Goal: Task Accomplishment & Management: Manage account settings

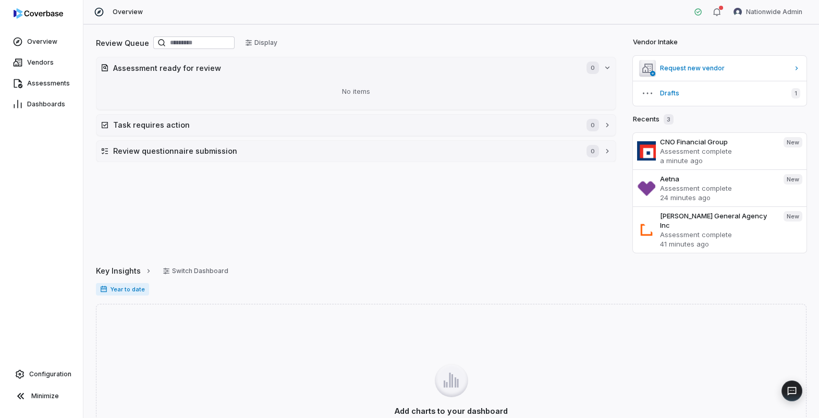
click at [767, 10] on html "Overview Vendors Assessments Dashboards Configuration Minimize Overview Nationw…" at bounding box center [409, 209] width 819 height 418
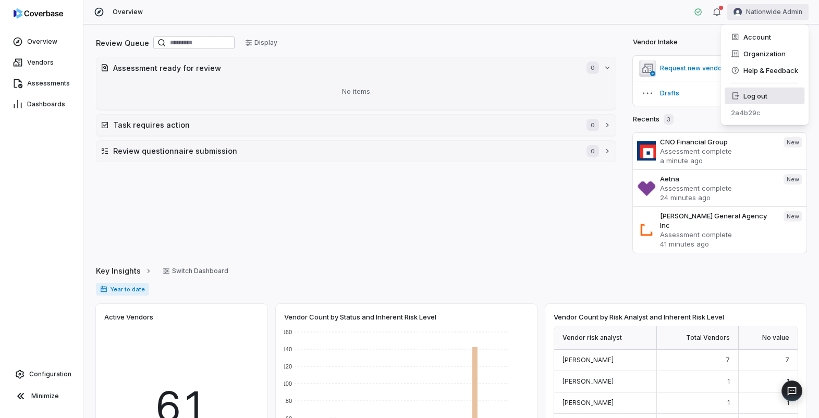
click at [755, 98] on div "Log out" at bounding box center [765, 96] width 80 height 17
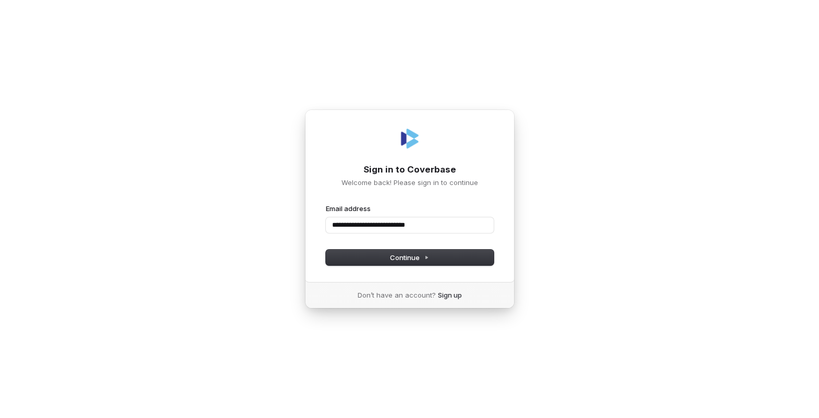
type input "**********"
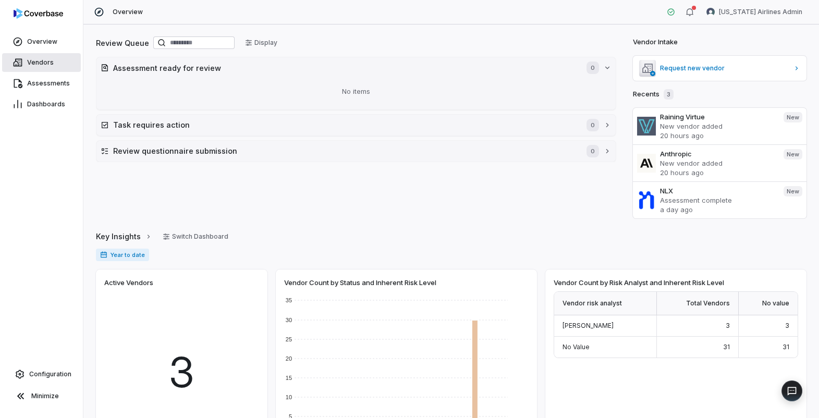
click at [33, 59] on span "Vendors" at bounding box center [40, 62] width 27 height 8
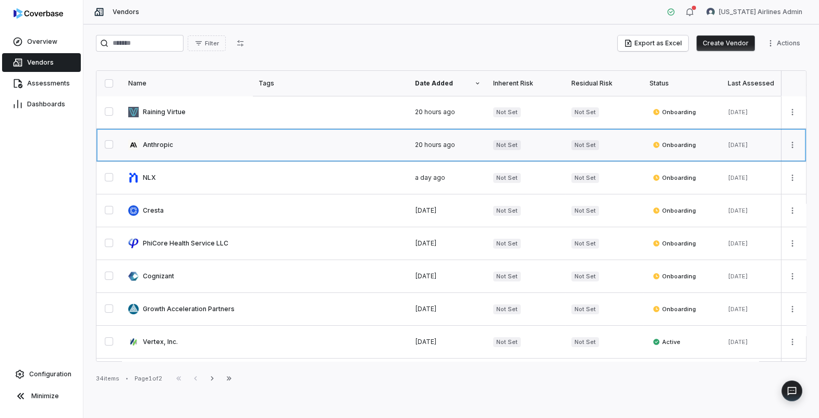
click at [166, 145] on link at bounding box center [187, 145] width 130 height 32
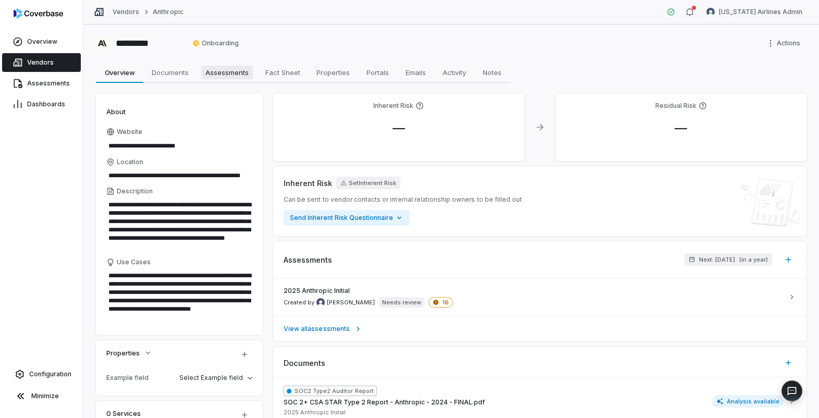
click at [233, 72] on span "Assessments" at bounding box center [227, 73] width 52 height 14
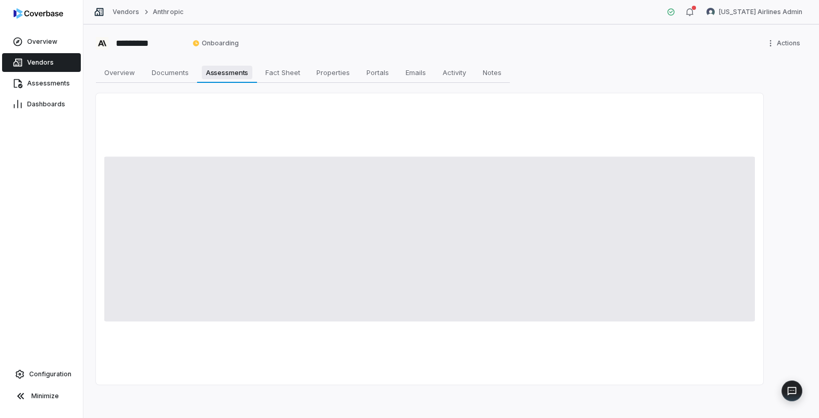
type textarea "*"
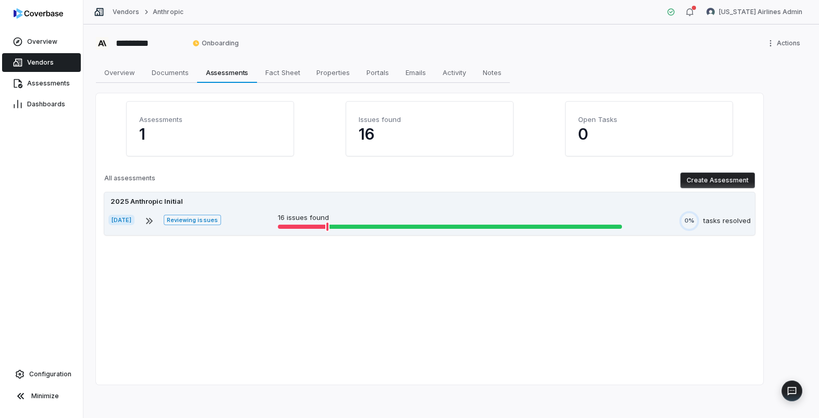
click at [259, 214] on div "Sep 24, 2025 Reviewing issues 16 issues found 0% tasks resolved" at bounding box center [429, 221] width 643 height 20
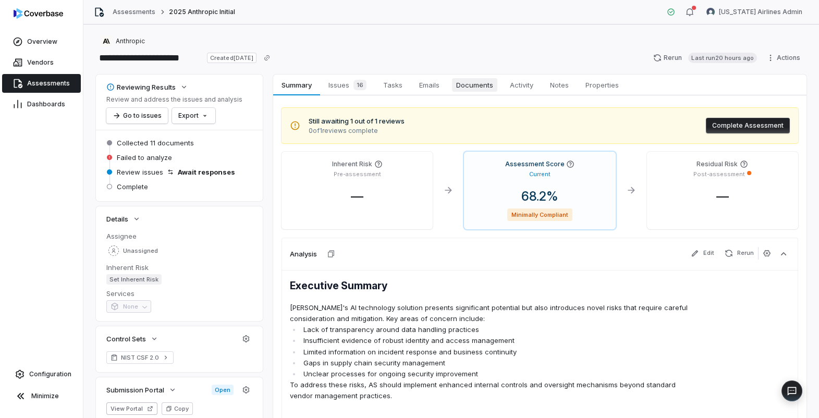
click at [470, 84] on span "Documents" at bounding box center [474, 85] width 45 height 14
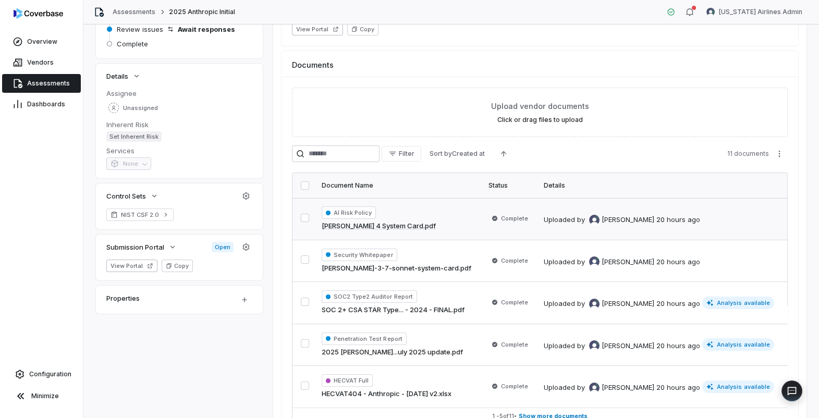
scroll to position [182, 0]
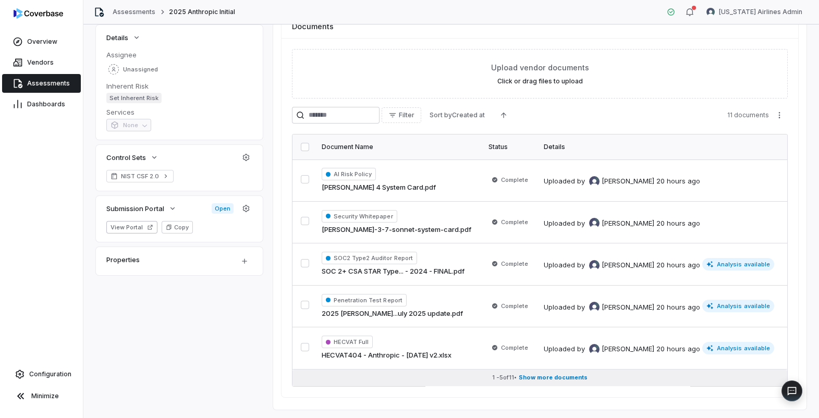
click at [548, 378] on span "Show more documents" at bounding box center [553, 378] width 69 height 8
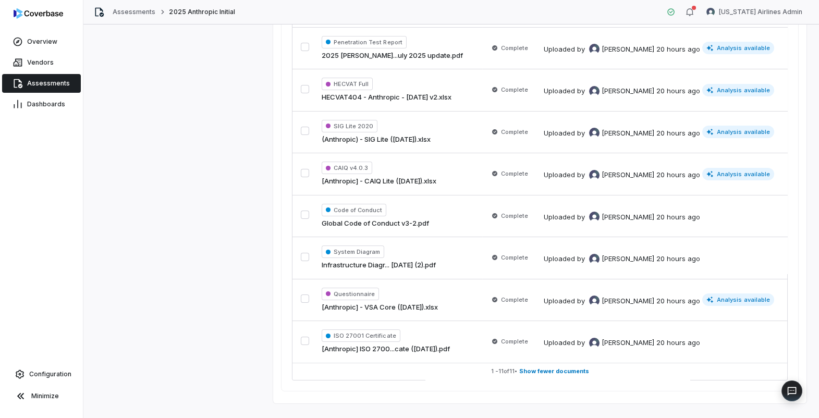
scroll to position [0, 0]
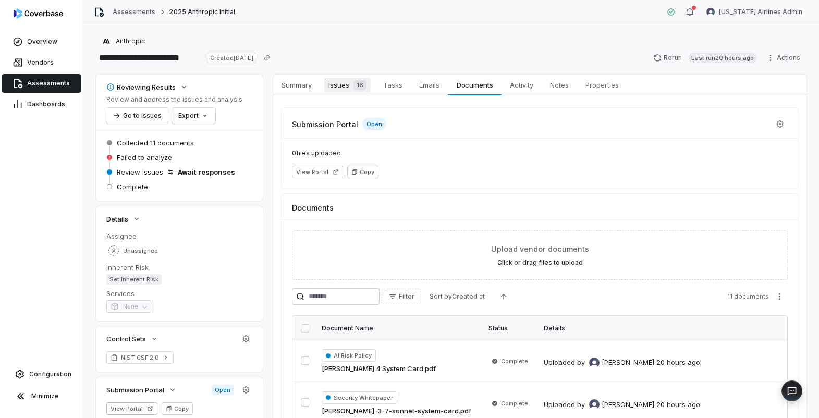
click at [337, 81] on span "Issues 16" at bounding box center [347, 85] width 46 height 15
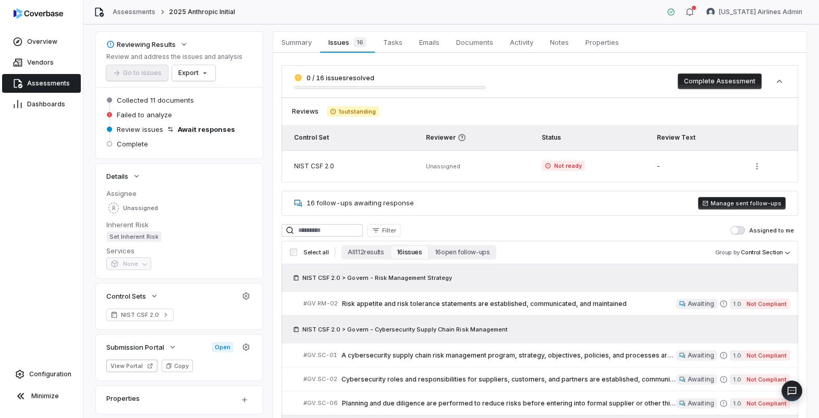
scroll to position [67, 0]
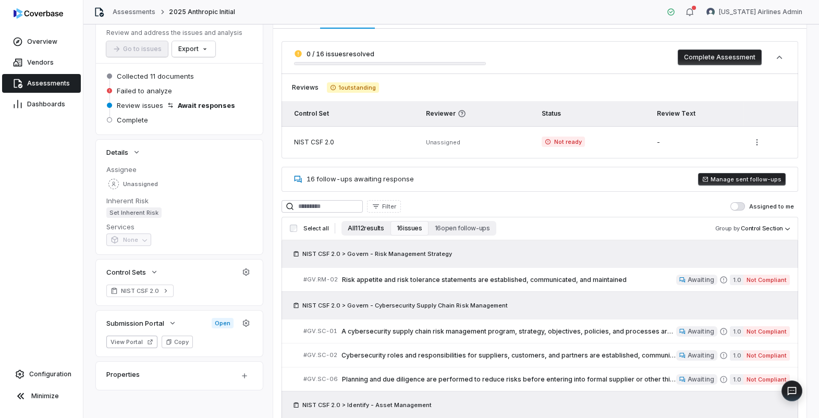
click at [373, 229] on button "All 112 results" at bounding box center [366, 228] width 49 height 15
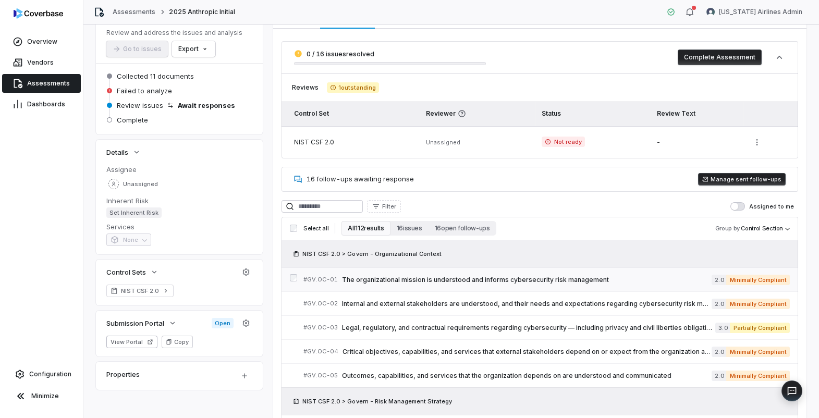
click at [423, 281] on span "The organizational mission is understood and informs cybersecurity risk managem…" at bounding box center [527, 280] width 370 height 8
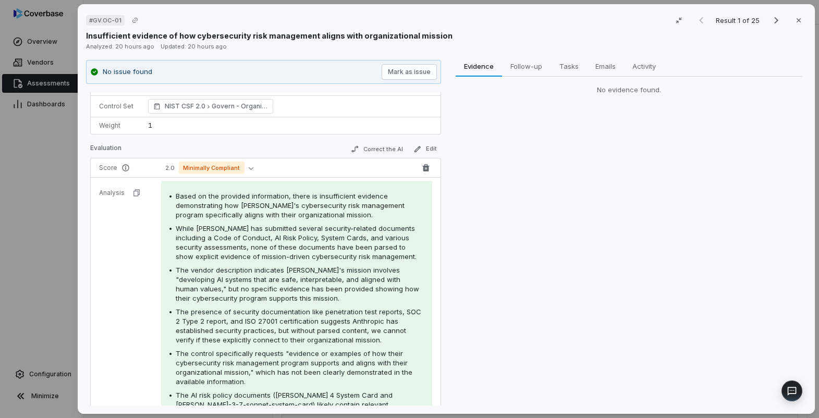
scroll to position [104, 0]
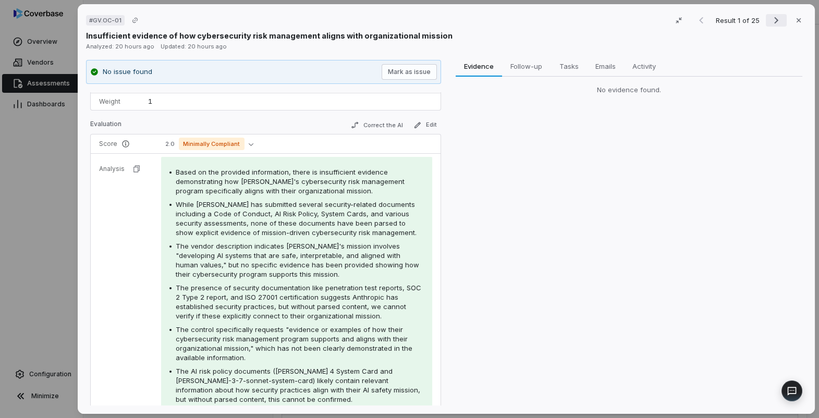
click at [777, 18] on icon "Next result" at bounding box center [776, 20] width 13 height 13
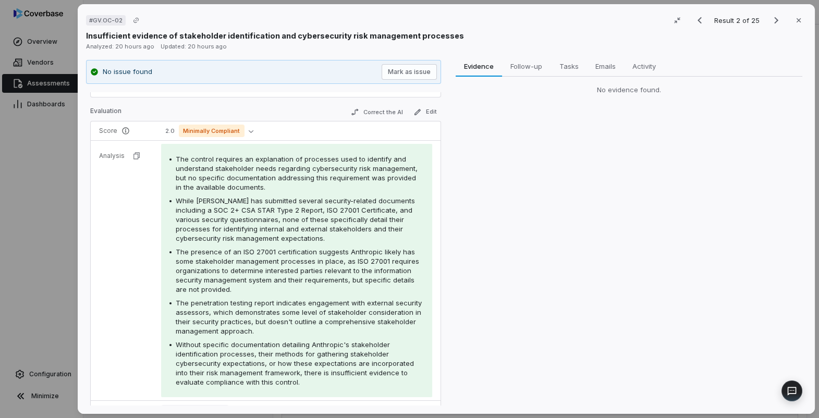
scroll to position [114, 0]
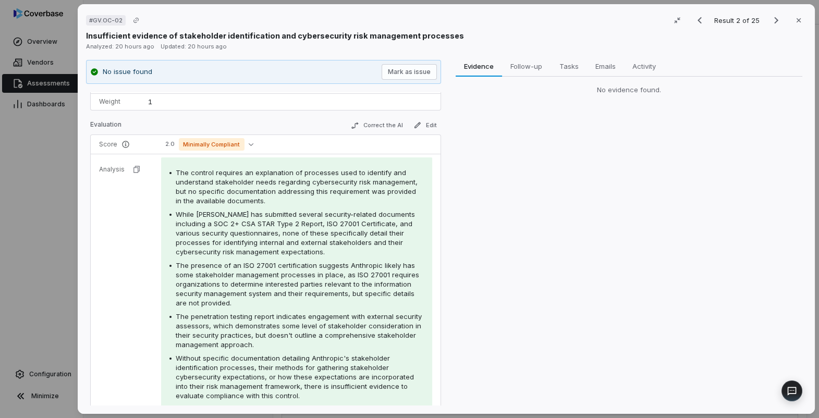
click at [64, 164] on div "# GV.OC-02 Result 2 of 25 Close Insufficient evidence of stakeholder identifica…" at bounding box center [409, 209] width 819 height 418
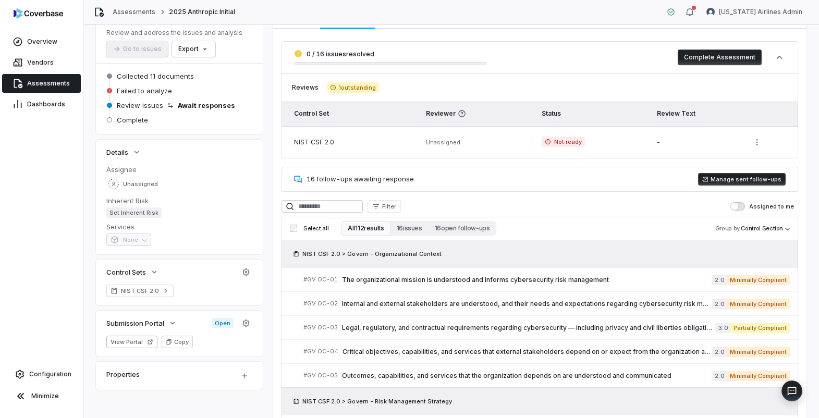
click at [56, 86] on span "Assessments" at bounding box center [48, 83] width 43 height 8
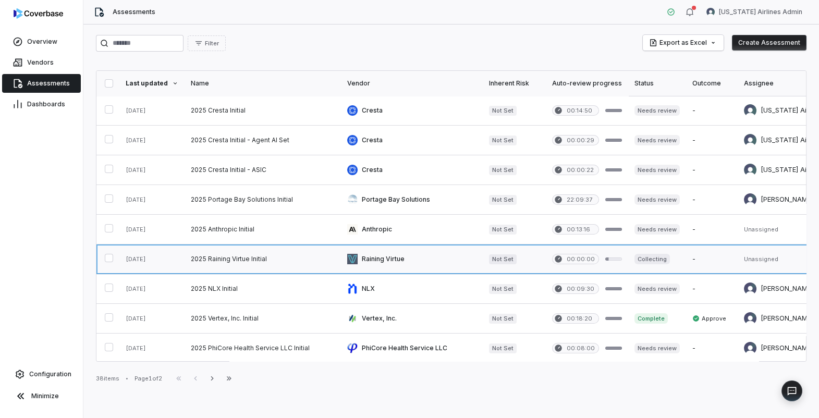
click at [219, 265] on link at bounding box center [263, 259] width 156 height 29
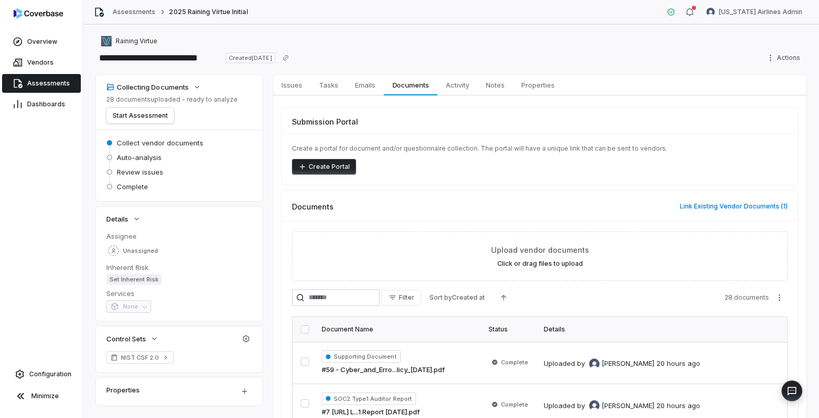
click at [60, 81] on span "Assessments" at bounding box center [48, 83] width 43 height 8
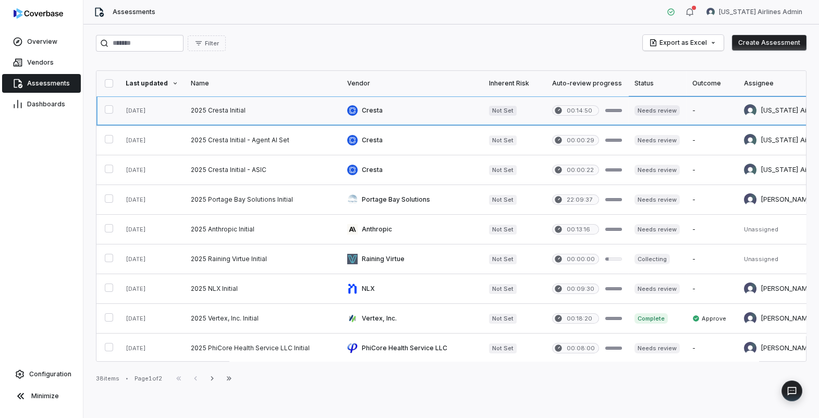
click at [377, 117] on link at bounding box center [412, 110] width 142 height 29
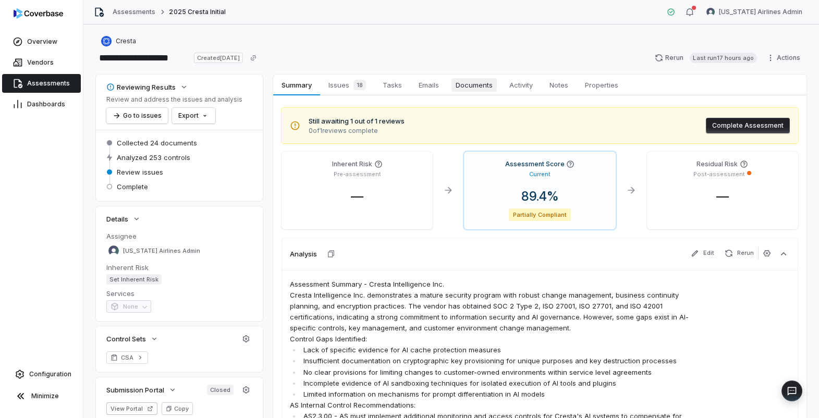
click at [482, 84] on span "Documents" at bounding box center [474, 85] width 45 height 14
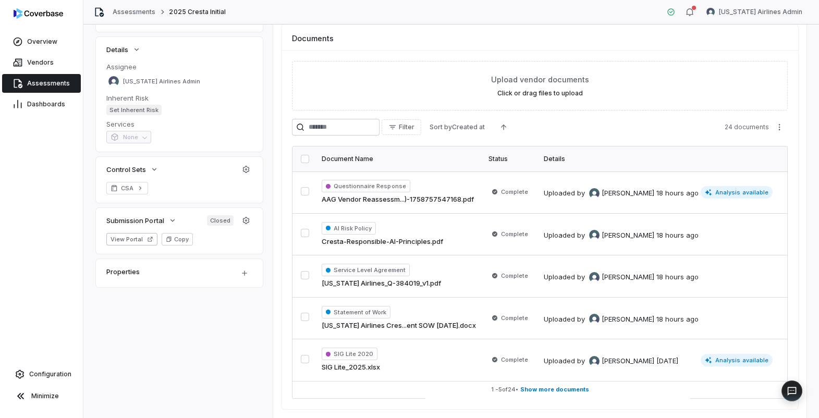
scroll to position [171, 0]
click at [565, 388] on span "Show more documents" at bounding box center [555, 389] width 69 height 8
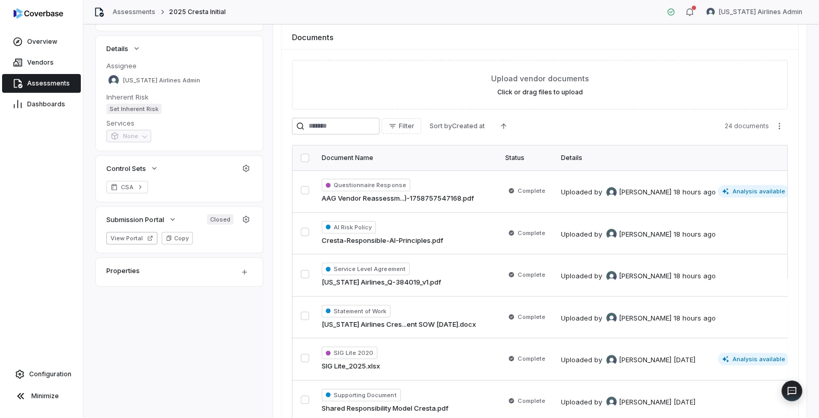
scroll to position [89, 0]
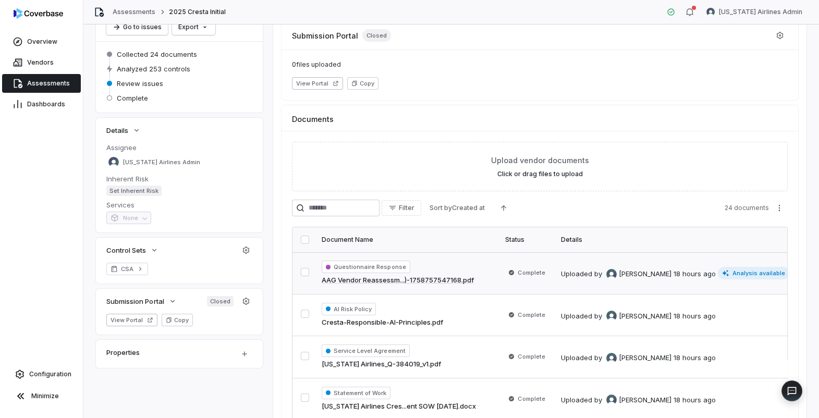
click at [511, 281] on td "Complete" at bounding box center [526, 273] width 55 height 42
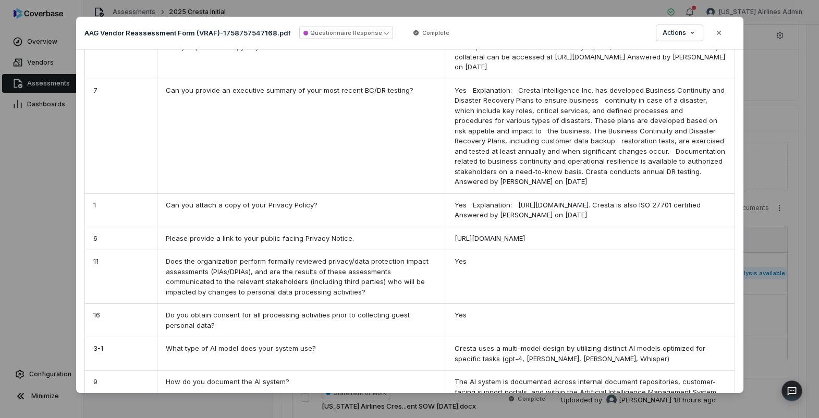
scroll to position [467, 0]
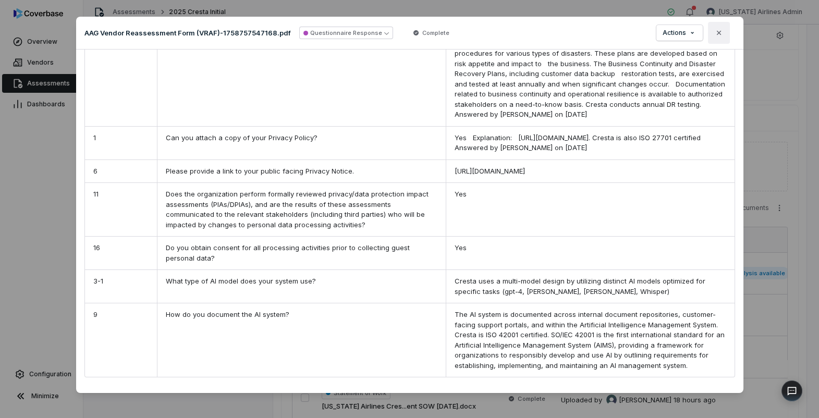
click at [719, 32] on icon "button" at bounding box center [719, 33] width 4 height 4
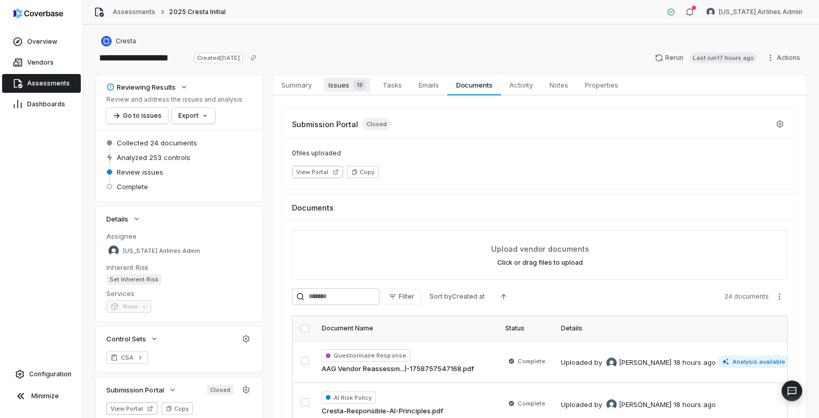
click at [337, 86] on span "Issues 18" at bounding box center [347, 85] width 46 height 15
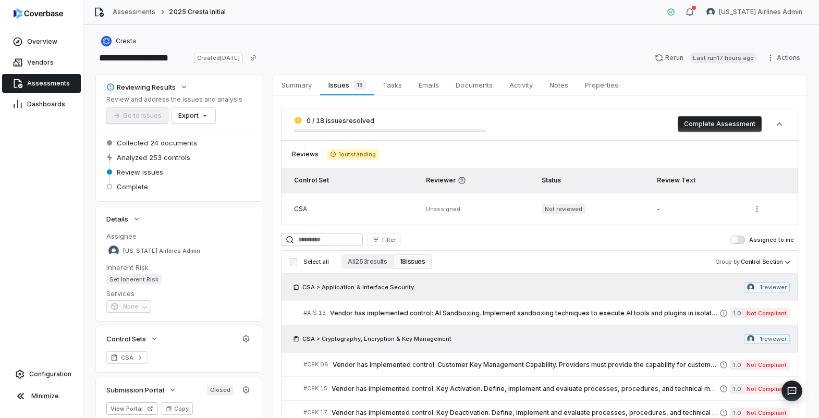
scroll to position [51, 0]
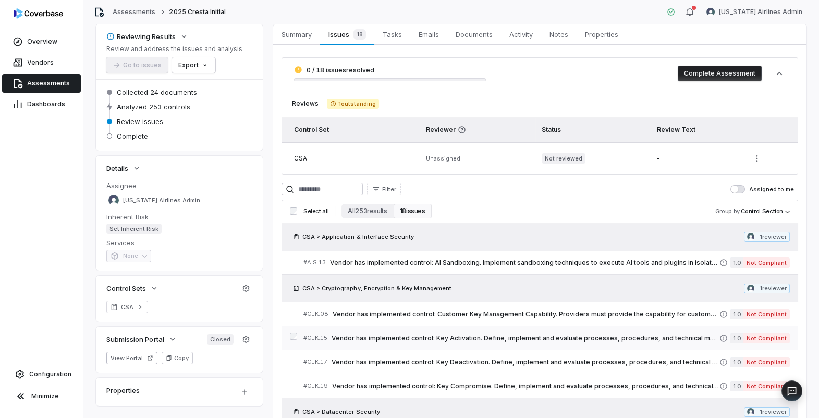
click at [408, 340] on span "Vendor has implemented control: Key Activation. Define, implement and evaluate …" at bounding box center [526, 338] width 388 height 8
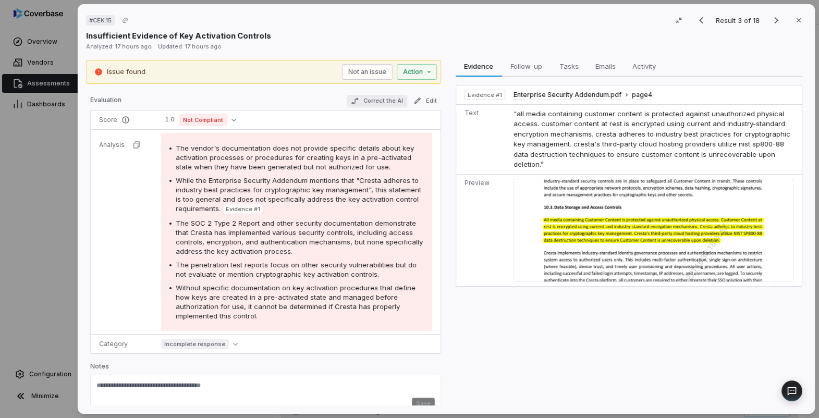
scroll to position [160, 0]
click at [55, 251] on div "# CEK.15 Result 3 of 18 Close Insufficient Evidence of Key Activation Controls …" at bounding box center [409, 209] width 819 height 418
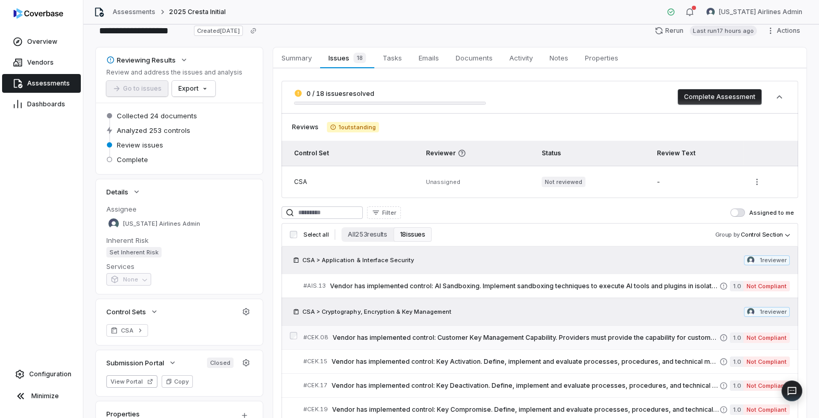
scroll to position [70, 0]
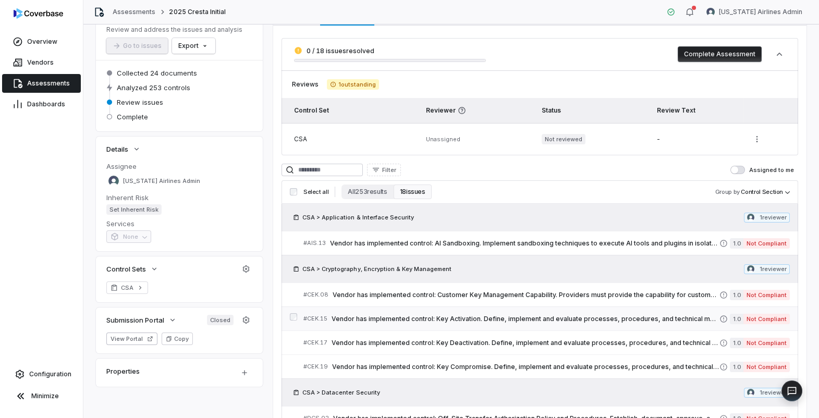
click at [434, 323] on div "# CEK.15 Vendor has implemented control: Key Activation. Define, implement and …" at bounding box center [512, 318] width 416 height 11
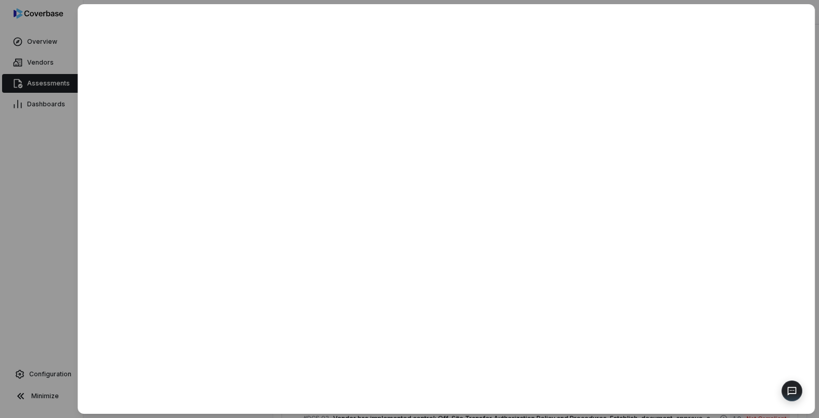
click at [32, 210] on div at bounding box center [409, 209] width 819 height 418
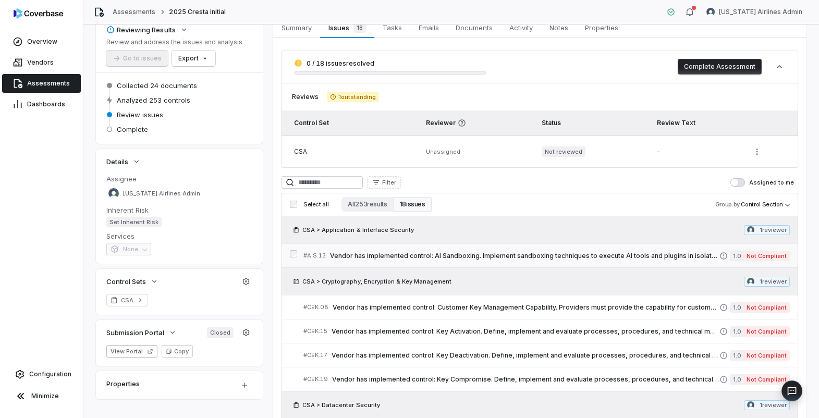
scroll to position [63, 0]
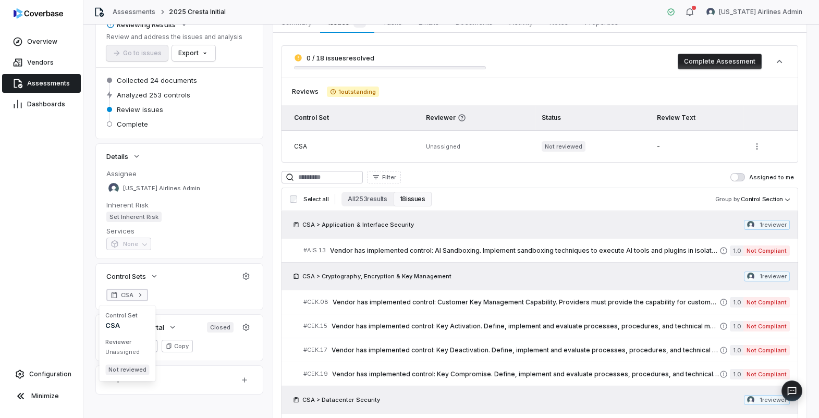
click at [130, 296] on span "CSA" at bounding box center [127, 295] width 13 height 8
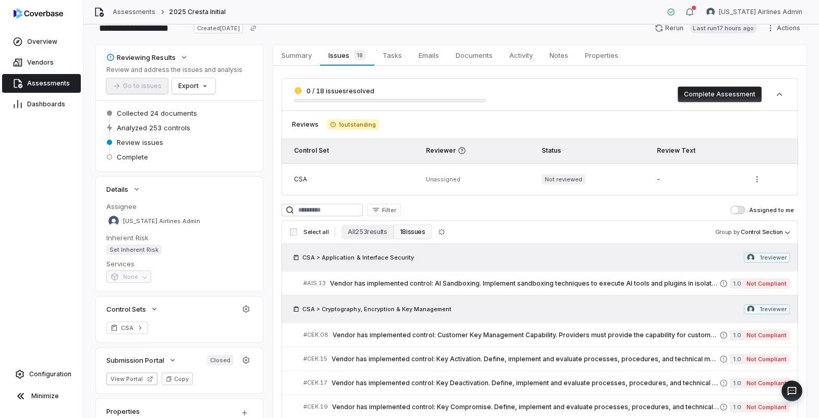
scroll to position [31, 0]
click at [489, 54] on span "Documents" at bounding box center [474, 54] width 45 height 14
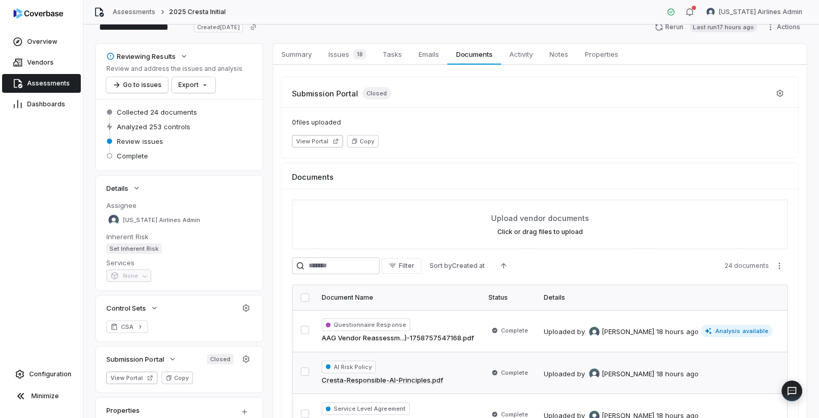
scroll to position [144, 0]
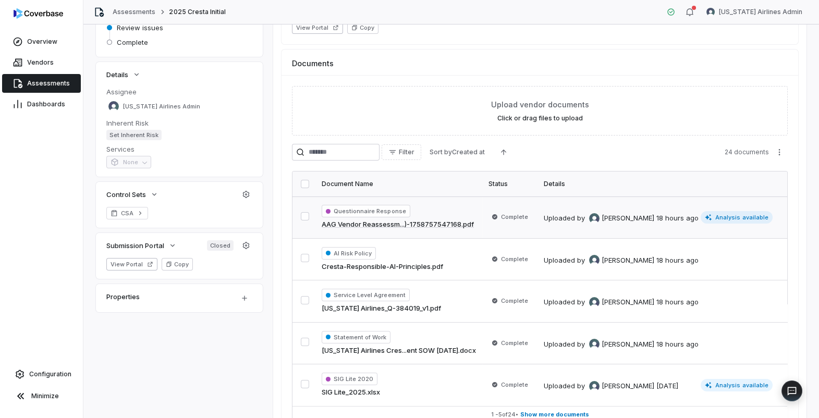
click at [462, 217] on div "Questionnaire Response AAG Vendor Reassessm...)-1758757547168.pdf" at bounding box center [399, 217] width 154 height 25
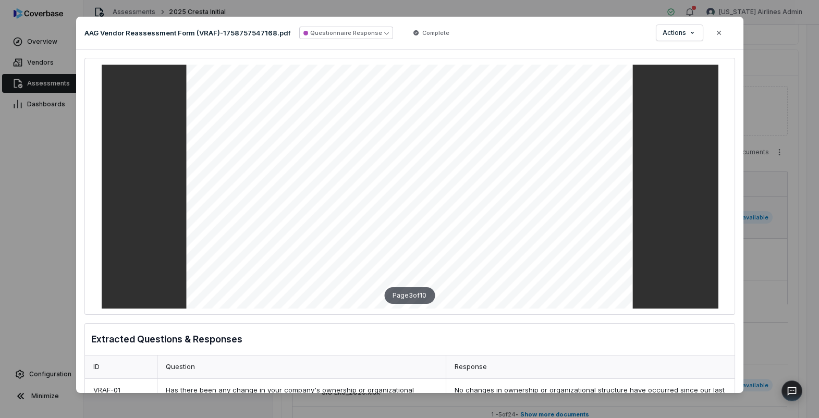
scroll to position [1431, 0]
click at [58, 196] on div "Document Preview AAG Vendor Reassessment Form (VRAF)-1758757547168.pdf Question…" at bounding box center [409, 209] width 819 height 418
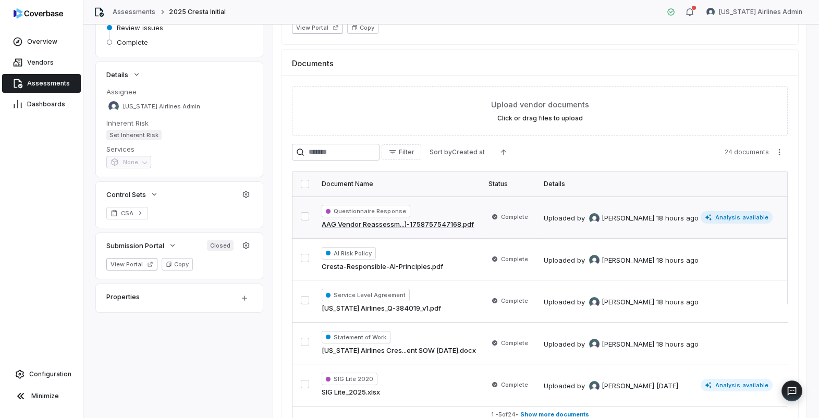
click at [454, 220] on link "AAG Vendor Reassessm...)-1758757547168.pdf" at bounding box center [398, 225] width 152 height 10
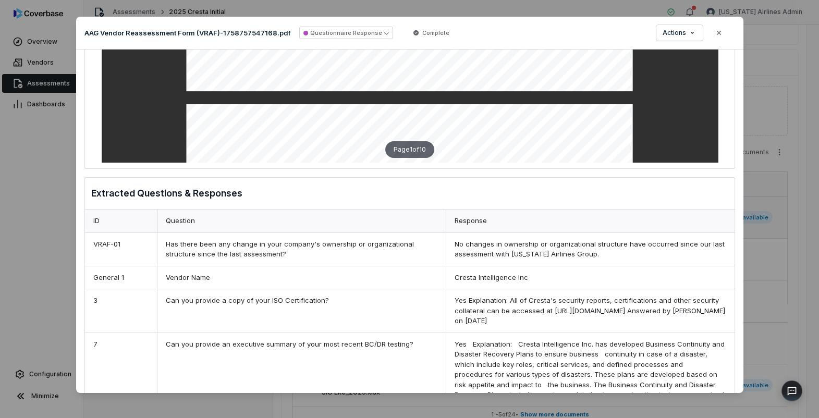
scroll to position [145, 0]
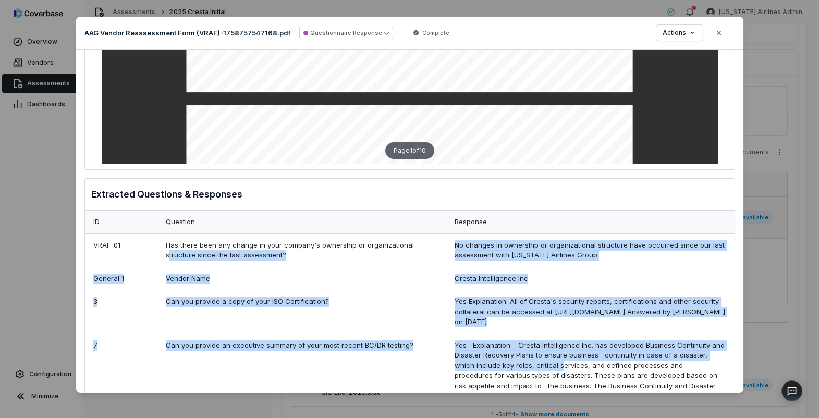
drag, startPoint x: 411, startPoint y: 245, endPoint x: 538, endPoint y: 361, distance: 172.4
click at [538, 361] on div "Yes Explanation: Cresta Intelligence Inc. has developed Business Continuity and…" at bounding box center [590, 391] width 289 height 114
drag, startPoint x: 423, startPoint y: 246, endPoint x: 519, endPoint y: 373, distance: 159.0
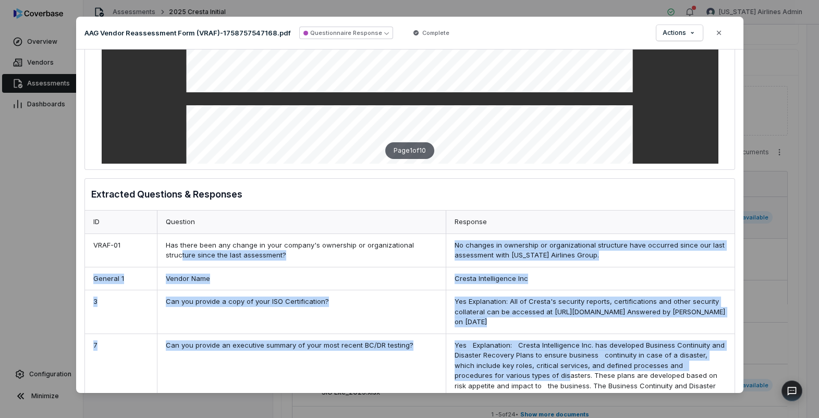
click at [519, 373] on div "Yes Explanation: Cresta Intelligence Inc. has developed Business Continuity and…" at bounding box center [590, 391] width 289 height 114
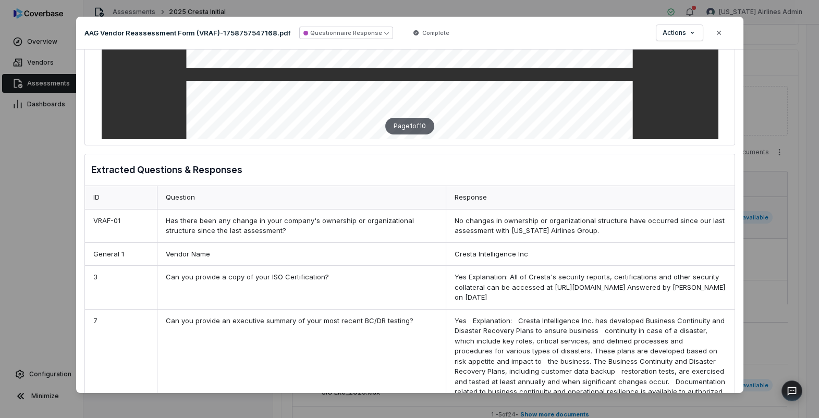
scroll to position [196, 0]
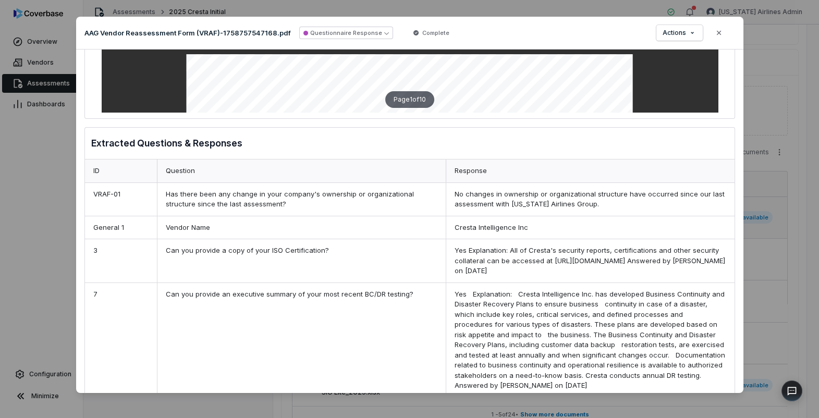
click at [296, 249] on div "Can you provide a copy of your ISO Certification?" at bounding box center [301, 260] width 289 height 43
click at [308, 298] on div "Can you provide an executive summary of your most recent BC/DR testing?" at bounding box center [301, 340] width 289 height 114
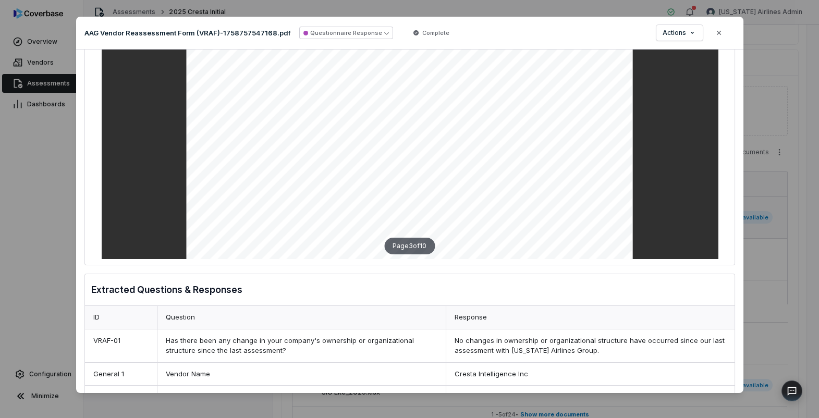
scroll to position [179, 0]
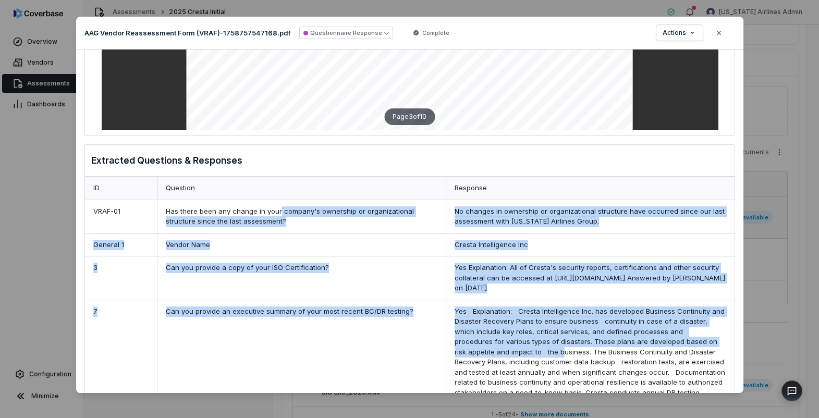
drag, startPoint x: 276, startPoint y: 212, endPoint x: 505, endPoint y: 349, distance: 266.9
click at [505, 349] on div "ID Question Response VRAF-01 Has there been any change in your company's owners…" at bounding box center [410, 421] width 650 height 489
click at [505, 349] on div "Yes Explanation: Cresta Intelligence Inc. has developed Business Continuity and…" at bounding box center [590, 357] width 289 height 114
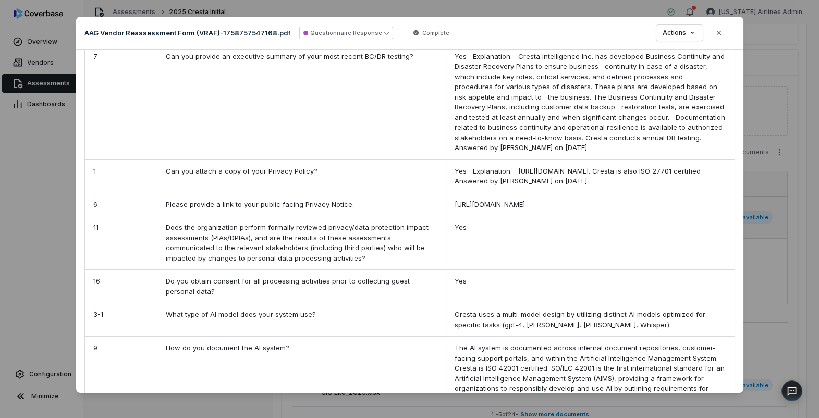
scroll to position [467, 0]
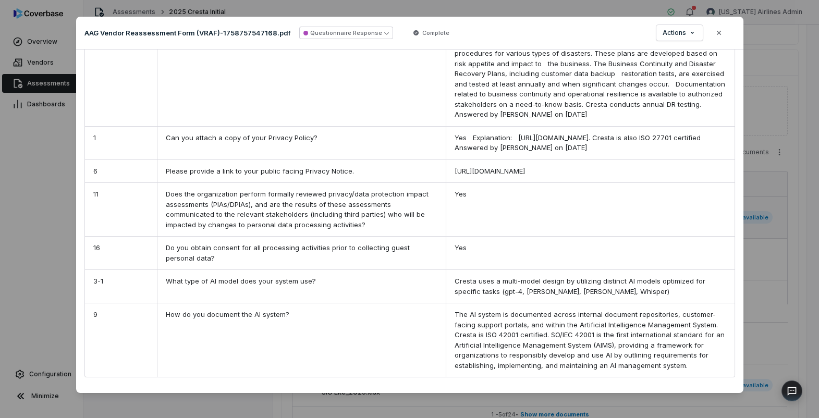
click at [505, 349] on div "The AI system is documented across internal document repositories, customer-fac…" at bounding box center [590, 341] width 289 height 74
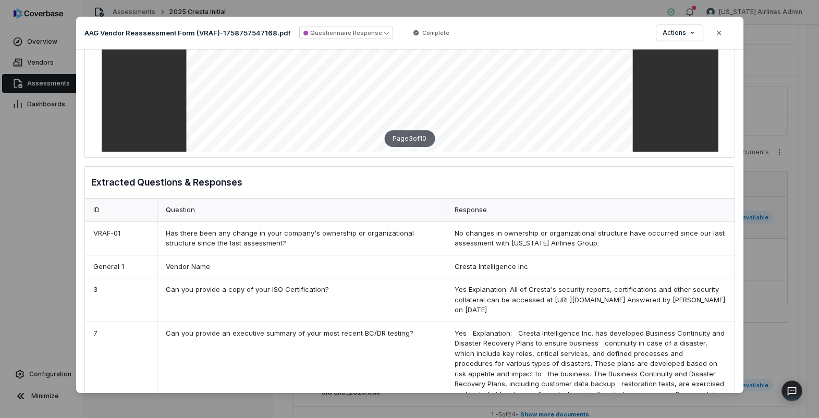
scroll to position [156, 0]
click at [42, 212] on div "Document Preview AAG Vendor Reassessment Form (VRAF)-1758757547168.pdf Question…" at bounding box center [409, 209] width 819 height 418
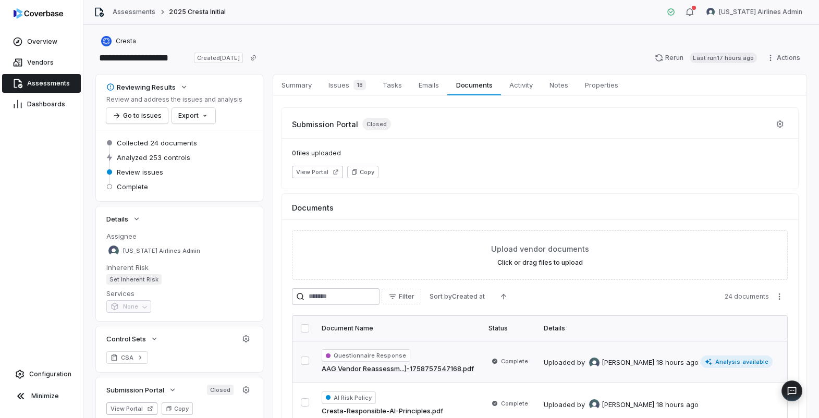
click at [39, 237] on div "Overview Vendors Assessments Dashboards Configuration Minimize" at bounding box center [41, 209] width 83 height 418
click at [45, 372] on span "Configuration" at bounding box center [50, 374] width 42 height 8
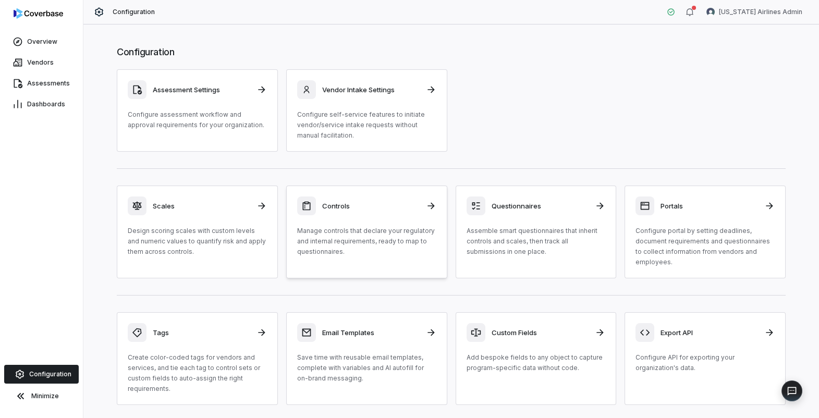
click at [355, 245] on p "Manage controls that declare your regulatory and internal requirements, ready t…" at bounding box center [366, 241] width 139 height 31
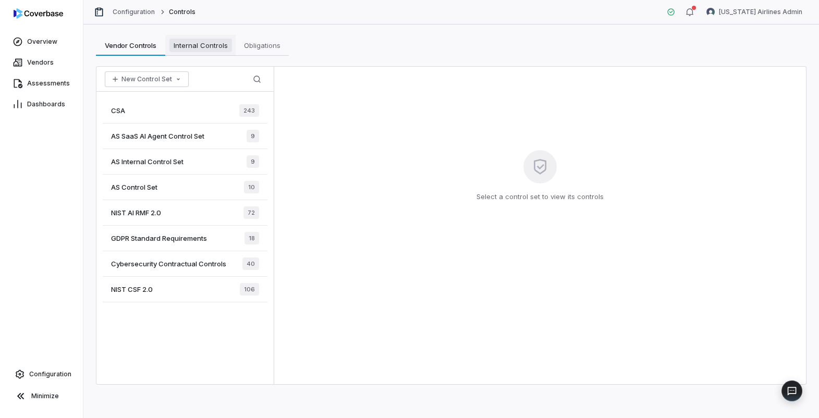
click at [191, 47] on span "Internal Controls" at bounding box center [201, 46] width 63 height 14
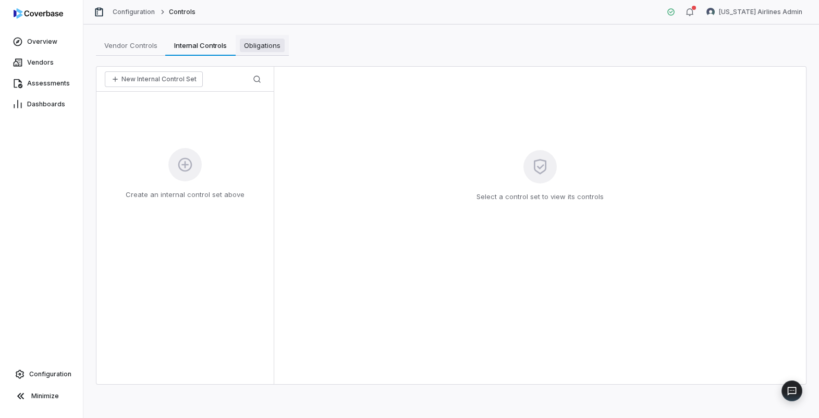
click at [268, 50] on span "Obligations" at bounding box center [262, 46] width 45 height 14
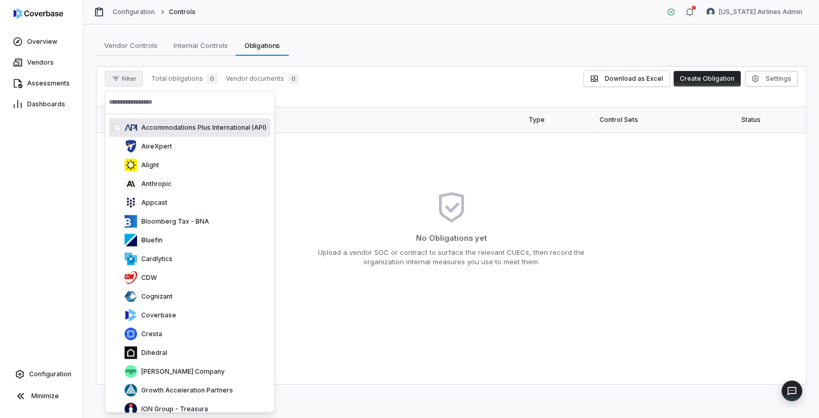
click at [392, 225] on div "No Obligations yet Upload a vendor SOC or contract to surface the relevant CUEC…" at bounding box center [451, 229] width 693 height 176
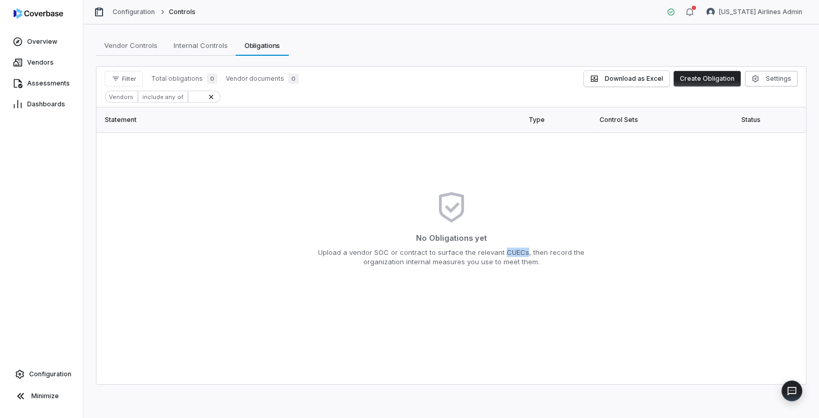
drag, startPoint x: 528, startPoint y: 253, endPoint x: 505, endPoint y: 251, distance: 23.0
click at [505, 251] on p "Upload a vendor SOC or contract to surface the relevant CUECs, then record the …" at bounding box center [451, 257] width 267 height 19
click at [514, 262] on p "Upload a vendor SOC or contract to surface the relevant CUECs, then record the …" at bounding box center [451, 257] width 267 height 19
click at [206, 42] on span "Internal Controls" at bounding box center [201, 46] width 63 height 14
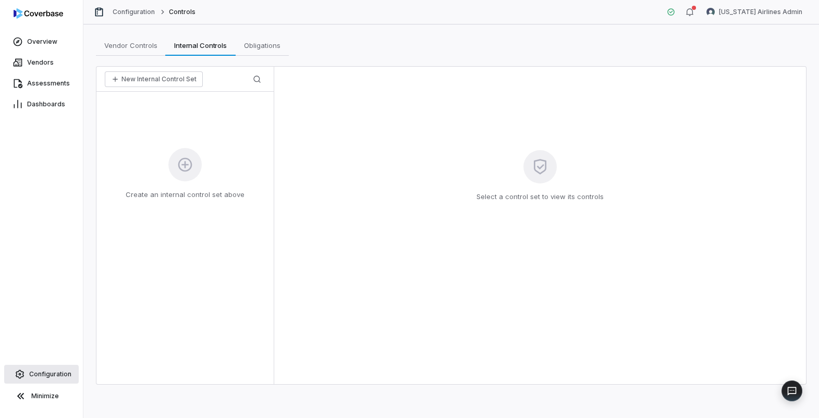
click at [59, 372] on span "Configuration" at bounding box center [50, 374] width 42 height 8
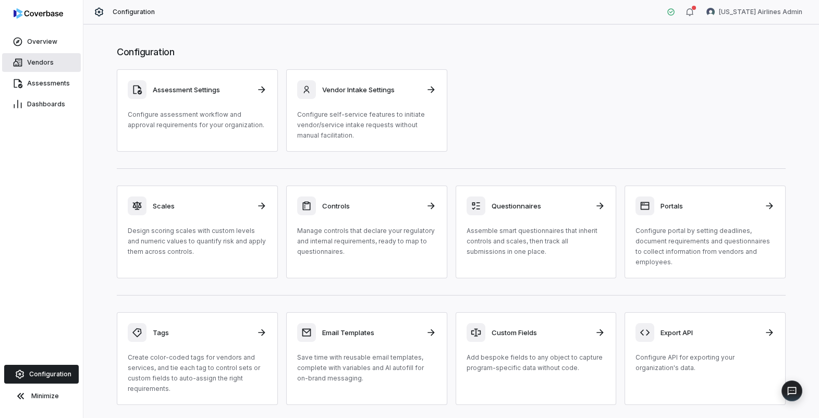
click at [54, 63] on link "Vendors" at bounding box center [41, 62] width 79 height 19
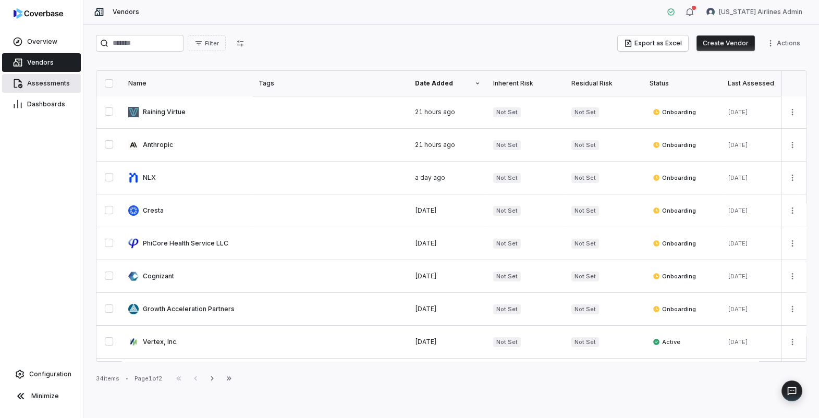
click at [49, 88] on link "Assessments" at bounding box center [41, 83] width 79 height 19
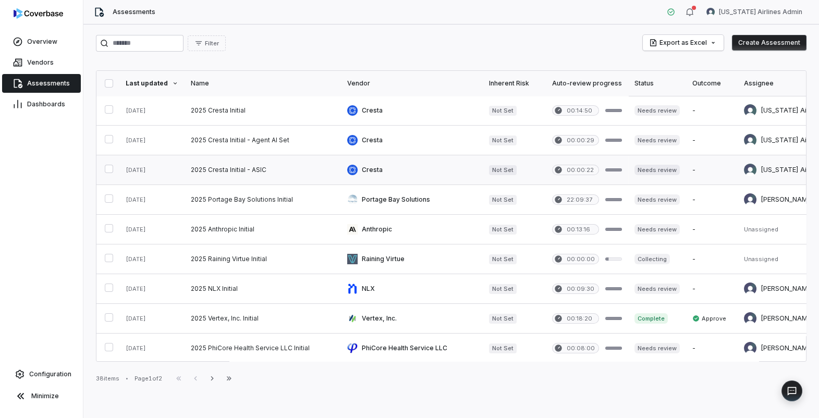
click at [253, 172] on link at bounding box center [263, 169] width 156 height 29
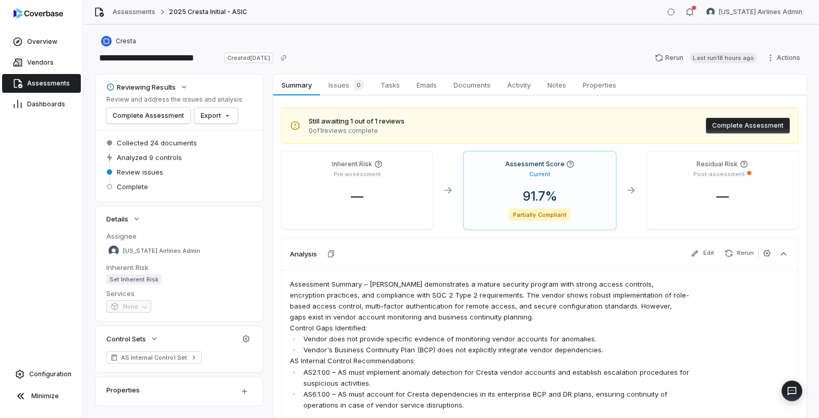
scroll to position [68, 0]
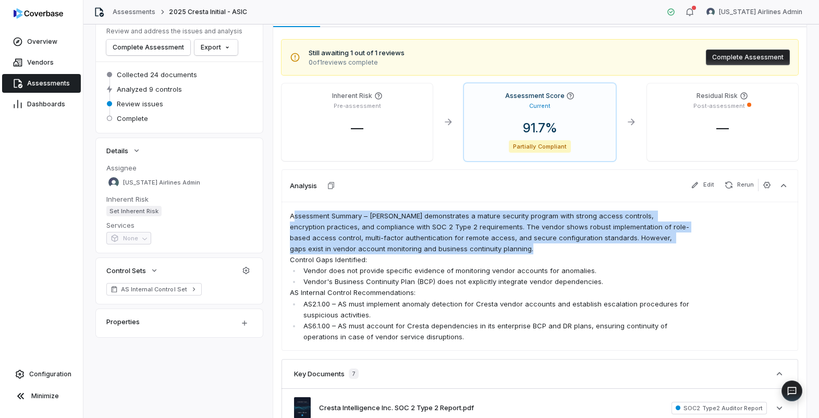
drag, startPoint x: 293, startPoint y: 211, endPoint x: 451, endPoint y: 356, distance: 214.9
click at [451, 352] on div "Assessment Summary – Cresta Cresta demonstrates a mature security program with …" at bounding box center [540, 277] width 517 height 150
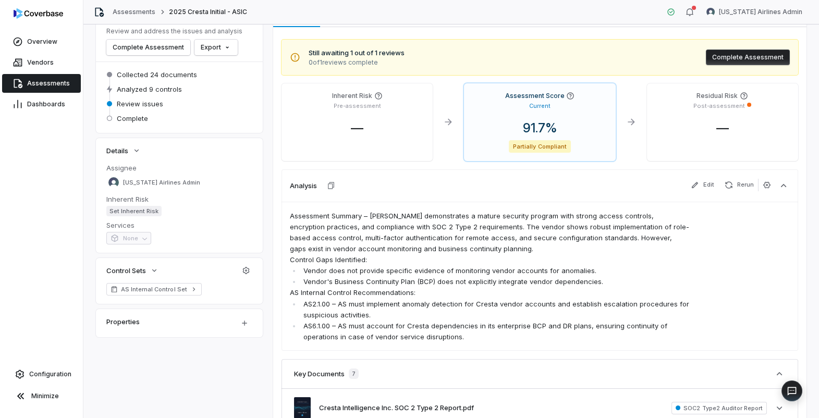
click at [461, 339] on li "AS6.1.00 – AS must account for Cresta dependencies in its enterprise BCP and DR…" at bounding box center [495, 332] width 389 height 22
click at [767, 183] on icon "button" at bounding box center [767, 185] width 8 height 8
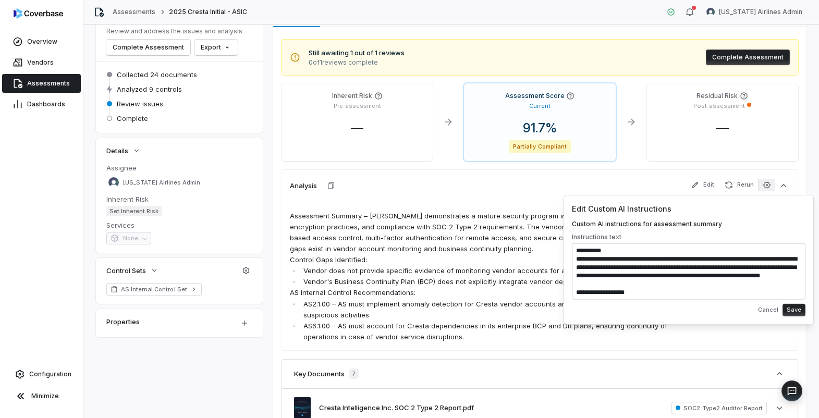
click at [663, 255] on textarea at bounding box center [689, 272] width 234 height 56
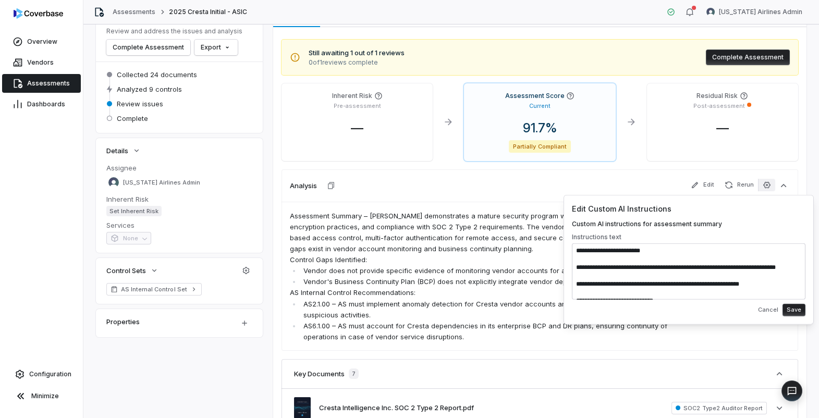
scroll to position [138, 0]
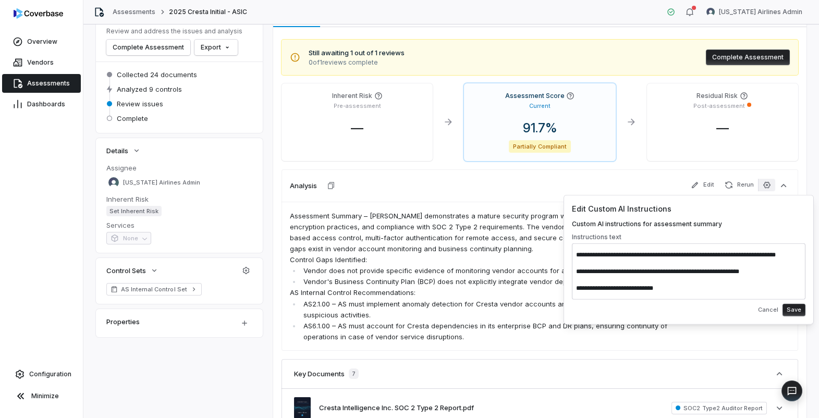
click at [505, 265] on p "Control Gaps Identified:" at bounding box center [490, 260] width 400 height 11
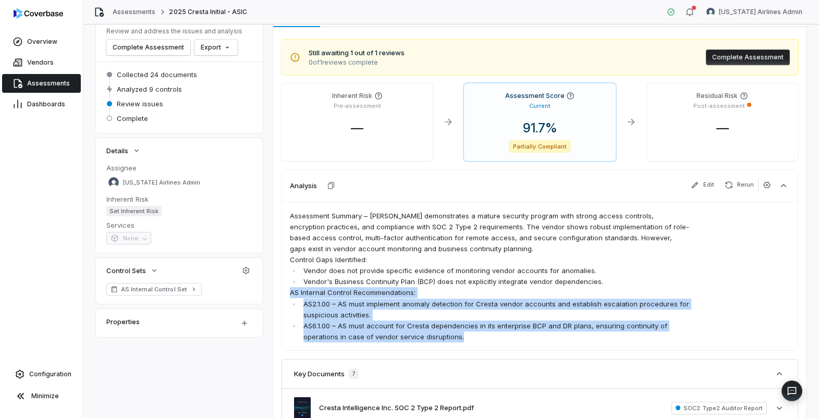
drag, startPoint x: 291, startPoint y: 303, endPoint x: 469, endPoint y: 352, distance: 185.6
click at [469, 343] on span "Assessment Summary – Cresta Cresta demonstrates a mature security program with …" at bounding box center [490, 277] width 400 height 132
click at [469, 343] on li "AS6.1.00 – AS must account for Cresta dependencies in its enterprise BCP and DR…" at bounding box center [495, 332] width 389 height 22
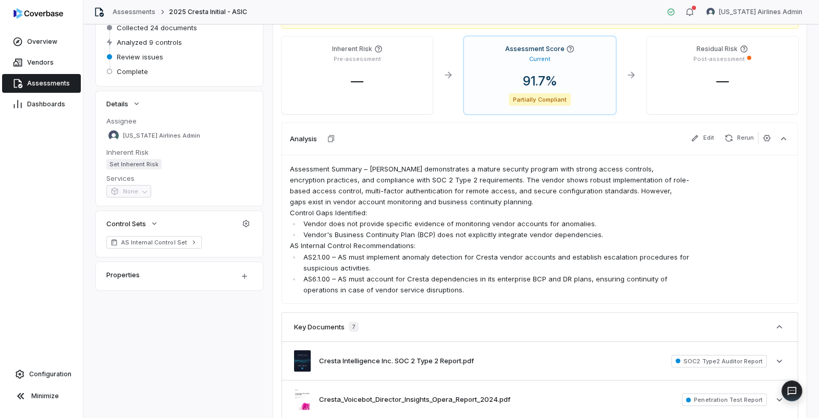
scroll to position [123, 0]
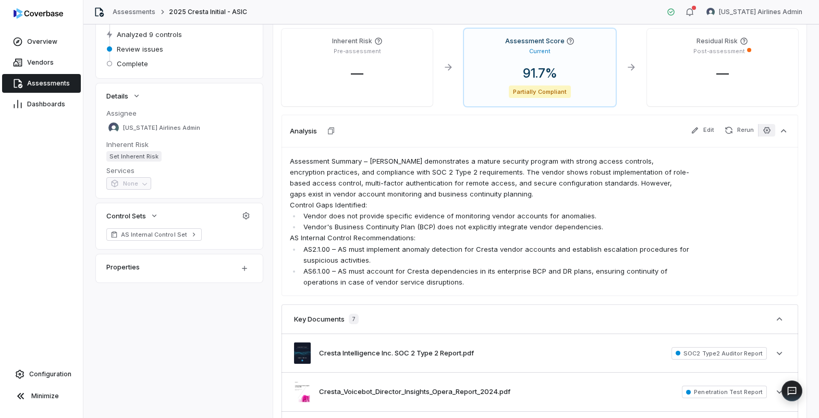
click at [766, 134] on icon "button" at bounding box center [767, 130] width 8 height 8
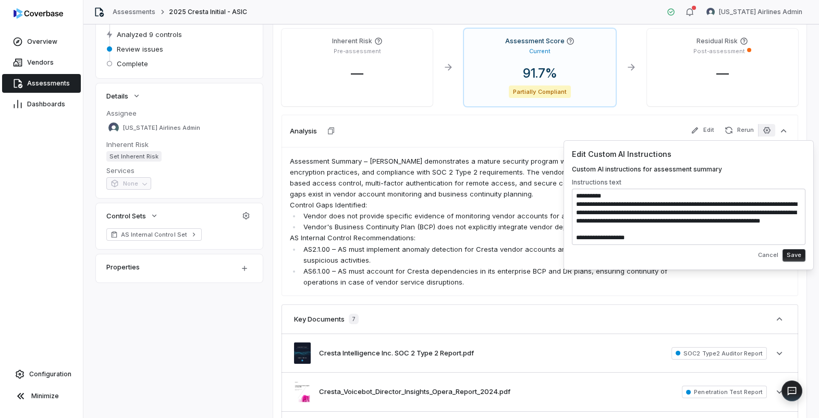
click at [678, 229] on textarea at bounding box center [689, 217] width 234 height 56
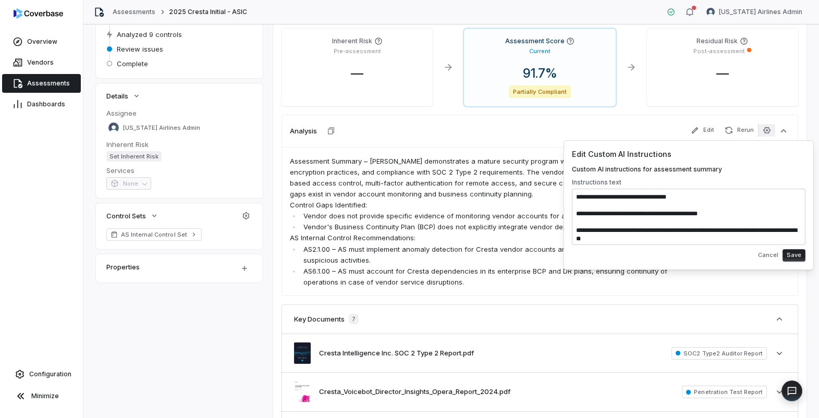
scroll to position [567, 0]
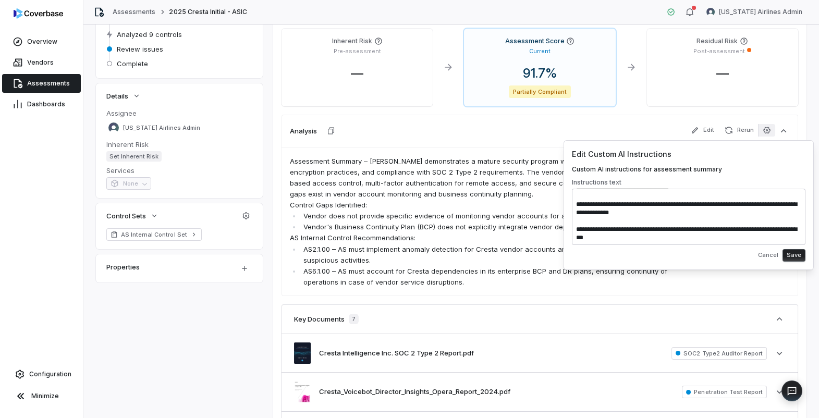
click at [650, 232] on textarea at bounding box center [689, 217] width 234 height 56
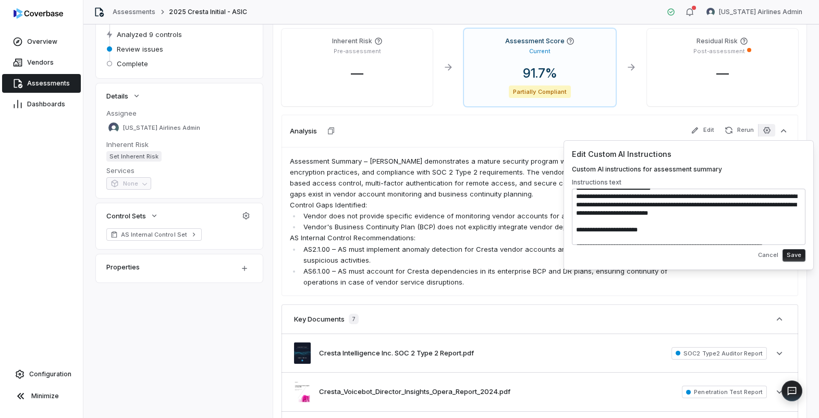
scroll to position [425, 0]
click at [494, 222] on li "Vendor does not provide specific evidence of monitoring vendor accounts for ano…" at bounding box center [495, 216] width 389 height 11
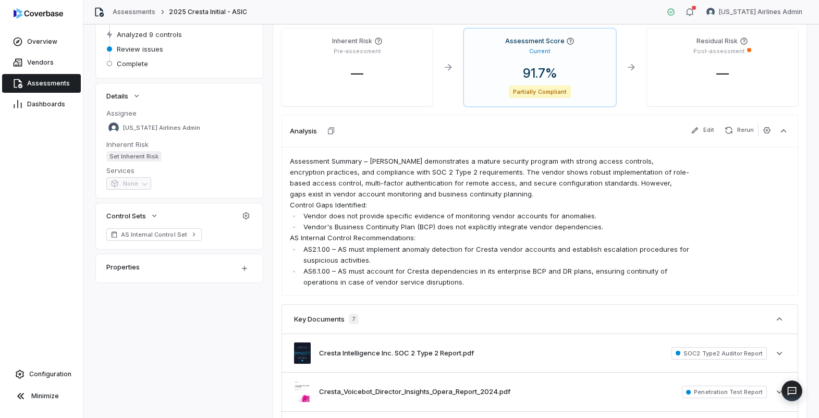
click at [337, 222] on li "Vendor does not provide specific evidence of monitoring vendor accounts for ano…" at bounding box center [495, 216] width 389 height 11
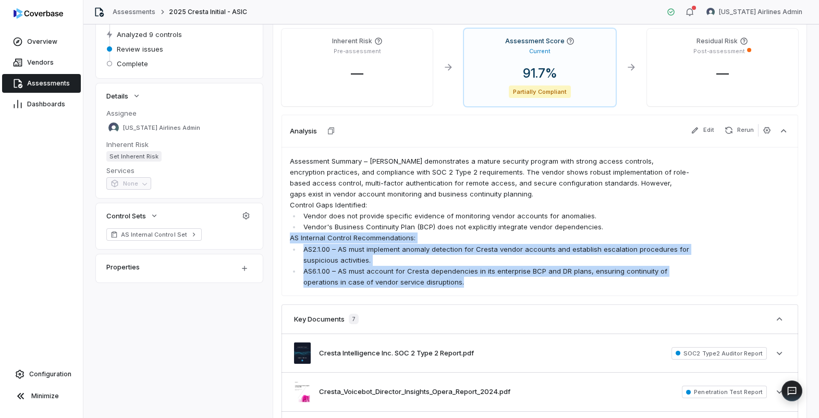
drag, startPoint x: 290, startPoint y: 252, endPoint x: 484, endPoint y: 291, distance: 197.4
click at [484, 288] on span "Assessment Summary – Cresta Cresta demonstrates a mature security program with …" at bounding box center [490, 222] width 400 height 132
click at [484, 288] on li "AS6.1.00 – AS must account for Cresta dependencies in its enterprise BCP and DR…" at bounding box center [495, 277] width 389 height 22
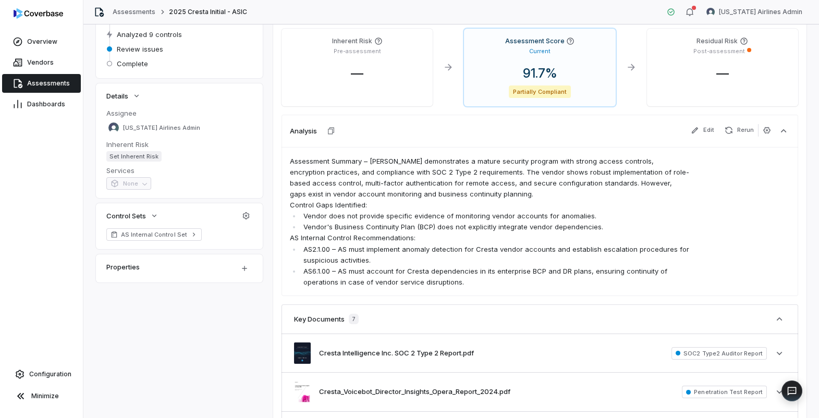
click at [580, 233] on li "Vendor's Business Continuity Plan (BCP) does not explicitly integrate vendor de…" at bounding box center [495, 227] width 389 height 11
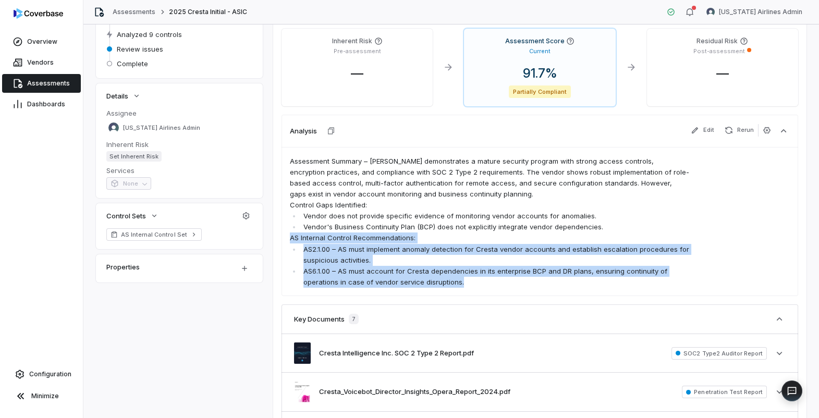
drag, startPoint x: 474, startPoint y: 295, endPoint x: 282, endPoint y: 247, distance: 198.4
click at [282, 247] on div "Assessment Summary – Cresta Cresta demonstrates a mature security program with …" at bounding box center [540, 222] width 517 height 150
click at [356, 265] on li "AS2.1.00 – AS must implement anomaly detection for Cresta vendor accounts and e…" at bounding box center [495, 255] width 389 height 22
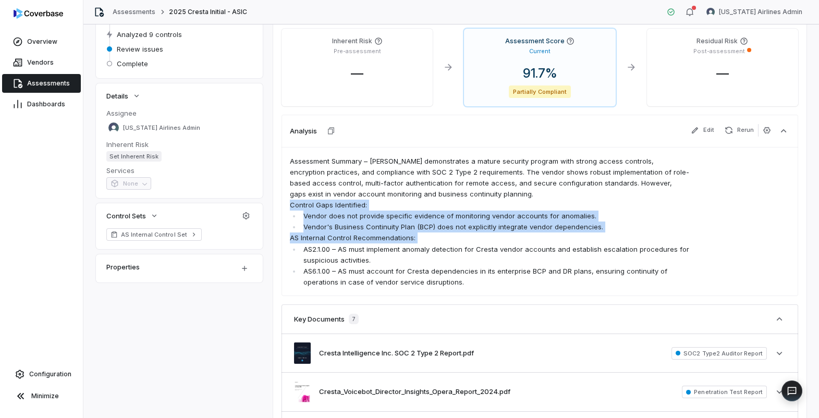
drag, startPoint x: 302, startPoint y: 255, endPoint x: 470, endPoint y: 303, distance: 174.8
click at [470, 297] on div "Assessment Summary – Cresta Cresta demonstrates a mature security program with …" at bounding box center [540, 222] width 517 height 150
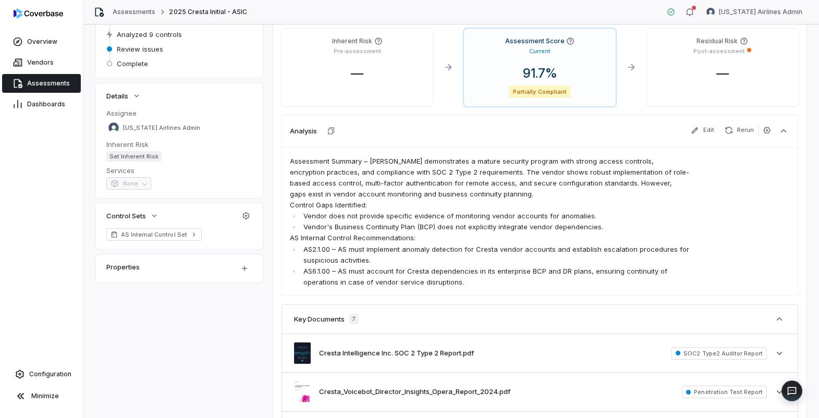
click at [462, 288] on li "AS6.1.00 – AS must account for Cresta dependencies in its enterprise BCP and DR…" at bounding box center [495, 277] width 389 height 22
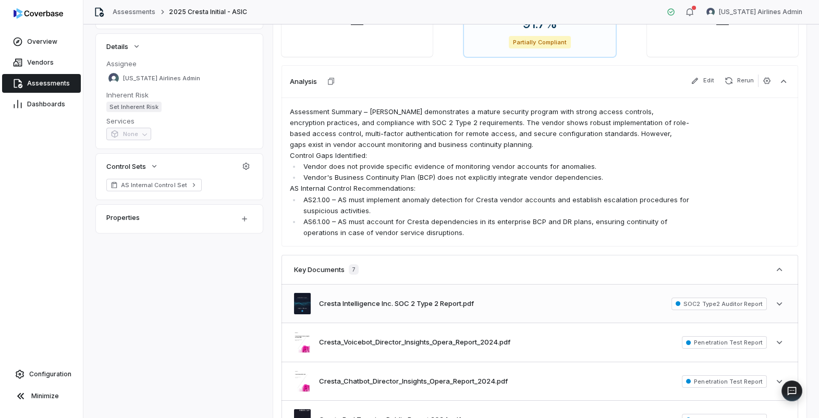
scroll to position [0, 0]
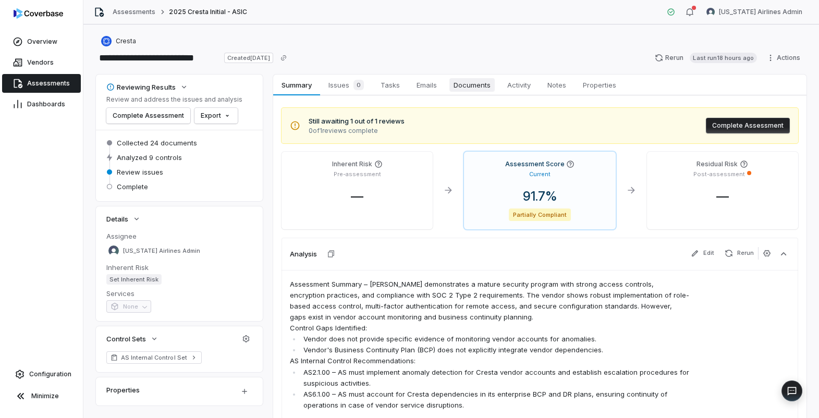
click at [460, 83] on span "Documents" at bounding box center [472, 85] width 45 height 14
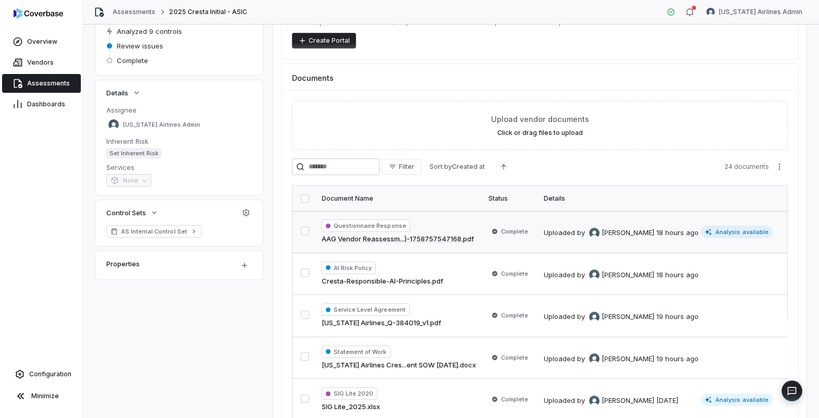
scroll to position [137, 0]
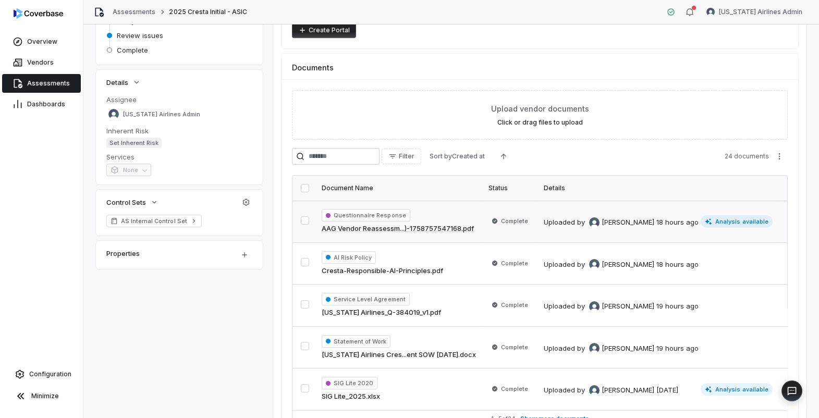
click at [453, 229] on link "AAG Vendor Reassessm...)-1758757547168.pdf" at bounding box center [398, 229] width 152 height 10
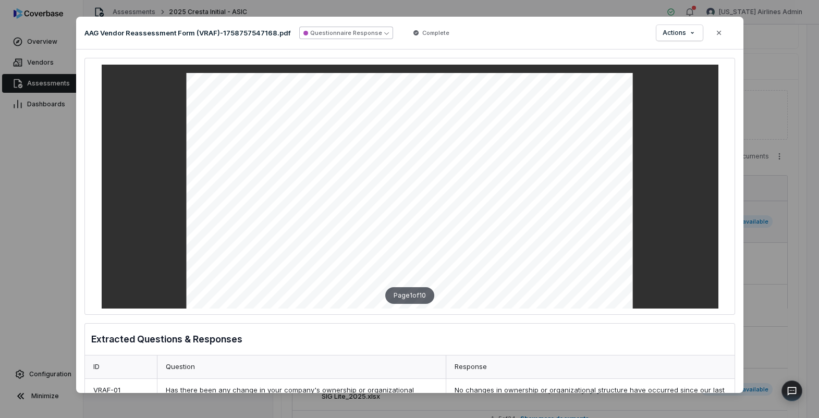
click at [371, 32] on button "Questionnaire Response" at bounding box center [346, 33] width 94 height 13
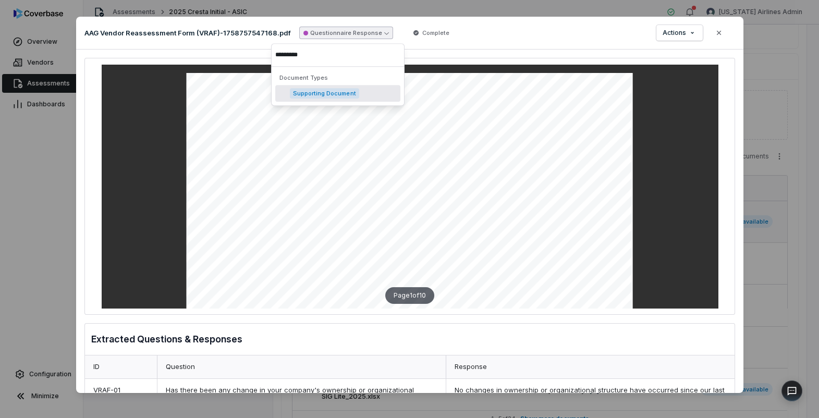
type input "*********"
click at [336, 90] on span "Supporting Document" at bounding box center [324, 93] width 69 height 10
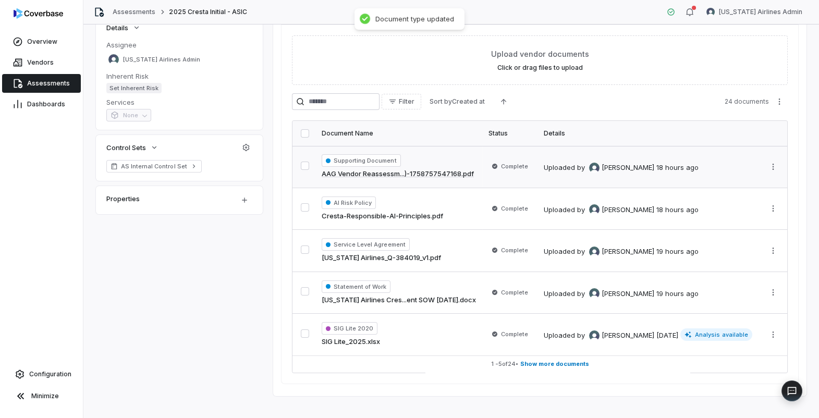
scroll to position [193, 0]
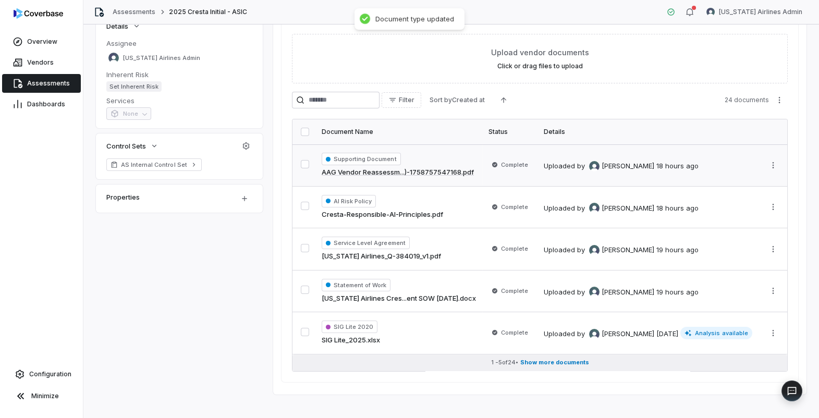
click at [553, 361] on span "Show more documents" at bounding box center [555, 363] width 69 height 8
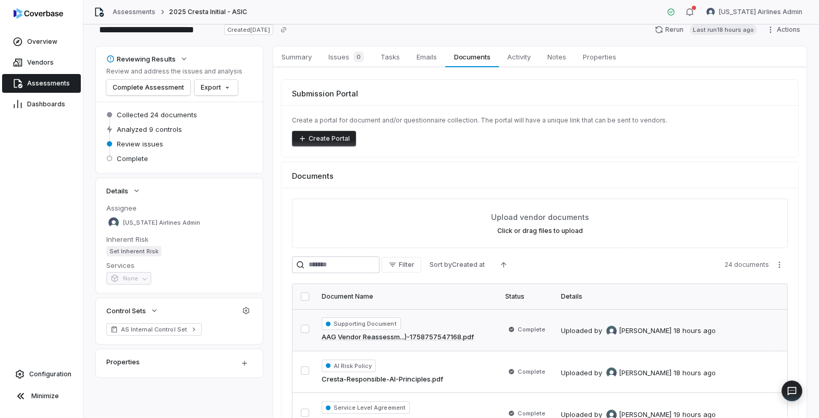
scroll to position [0, 0]
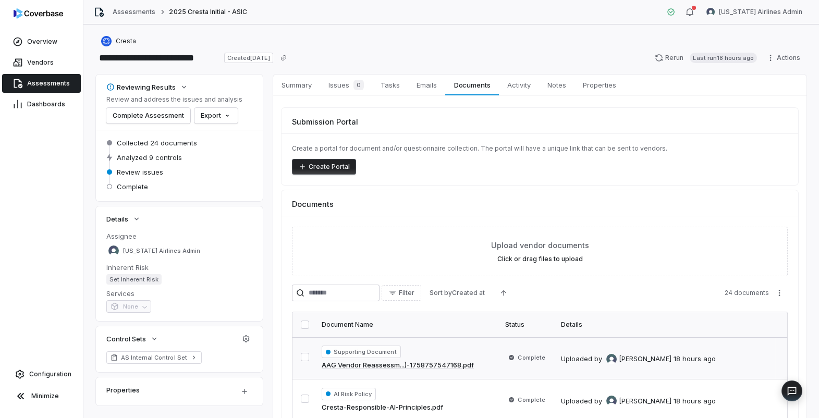
click at [41, 85] on span "Assessments" at bounding box center [48, 83] width 43 height 8
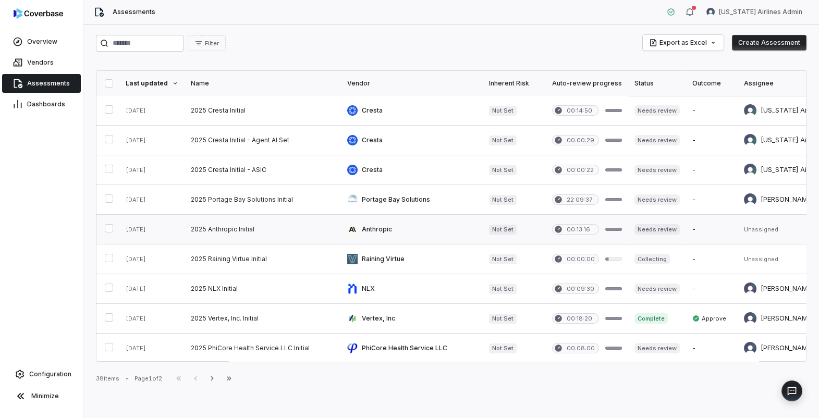
click at [286, 241] on link at bounding box center [263, 229] width 156 height 29
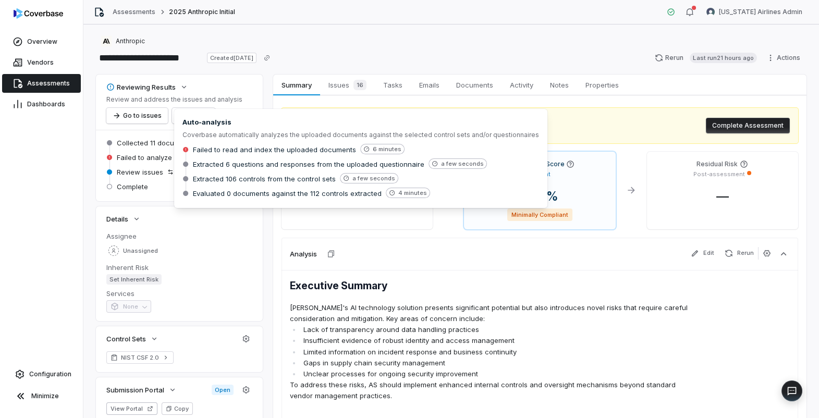
click at [219, 150] on span "Failed to read and index the uploaded documents" at bounding box center [274, 149] width 163 height 9
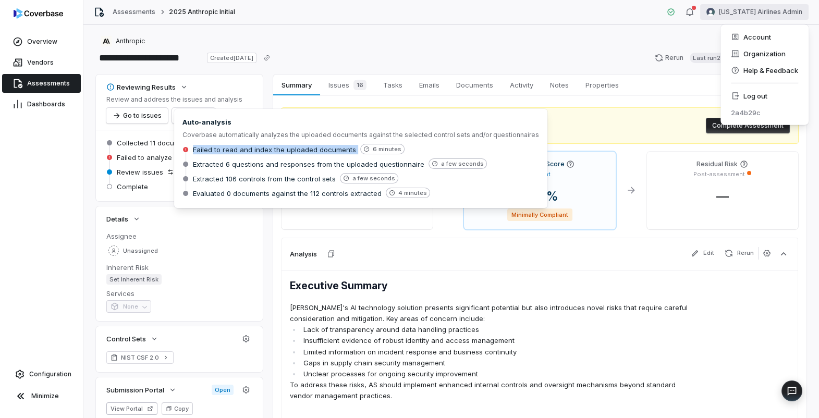
click at [761, 10] on html "**********" at bounding box center [409, 209] width 819 height 418
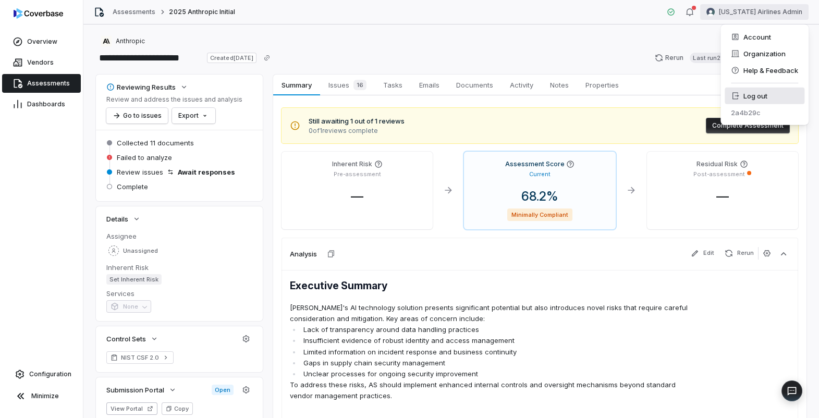
click at [750, 95] on div "Log out" at bounding box center [765, 96] width 80 height 17
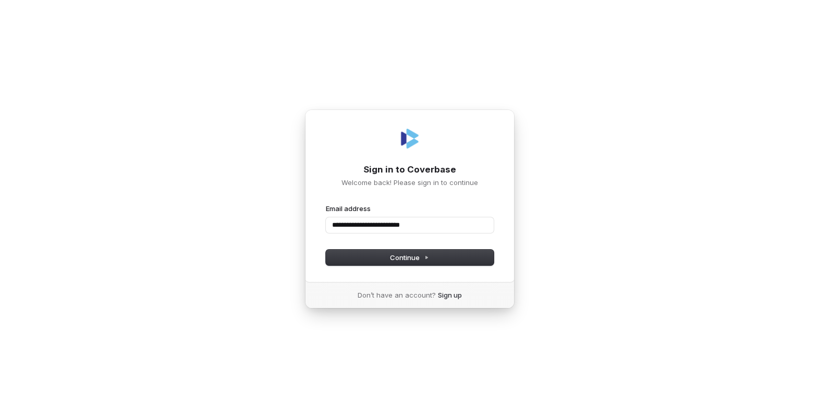
type input "**********"
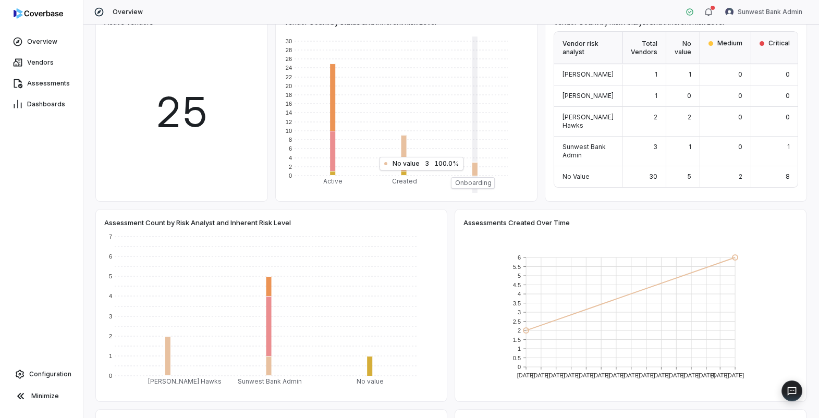
scroll to position [314, 0]
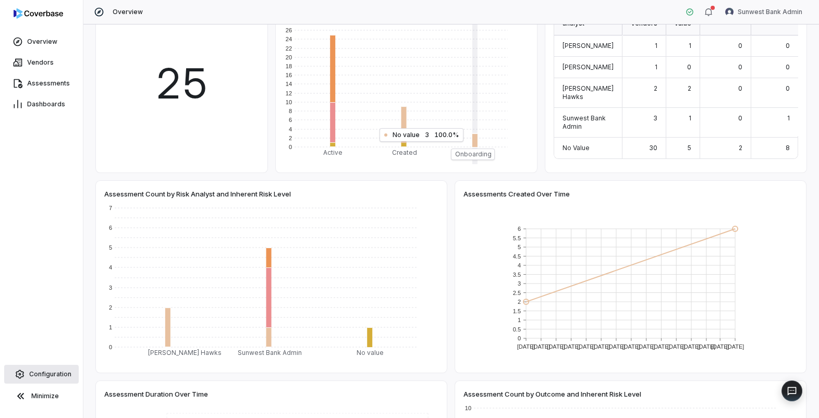
click at [54, 376] on span "Configuration" at bounding box center [50, 374] width 42 height 8
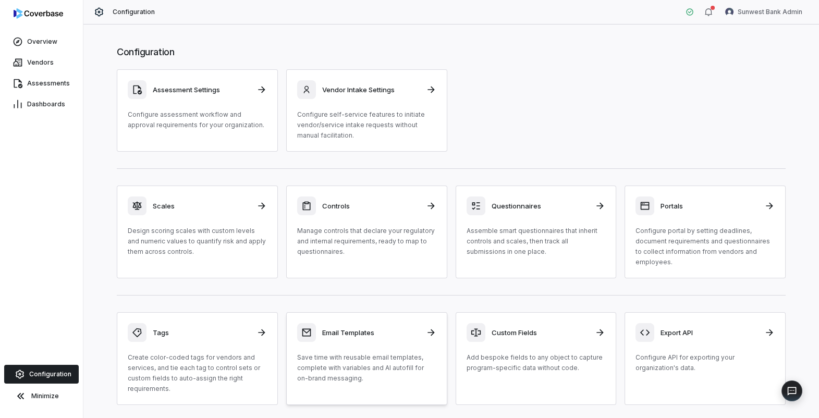
click at [348, 359] on p "Save time with reusable email templates, complete with variables and AI autofil…" at bounding box center [366, 368] width 139 height 31
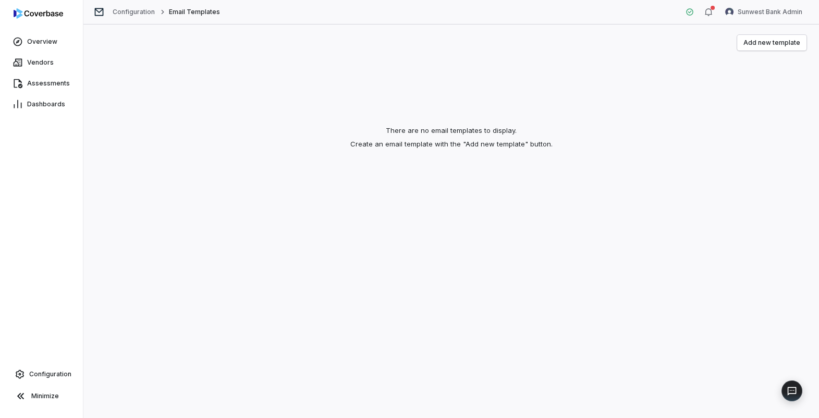
click at [632, 137] on div "There are no email templates to display. Create an email template with the "Add…" at bounding box center [451, 137] width 711 height 127
click at [775, 37] on button "Add new template" at bounding box center [772, 43] width 69 height 16
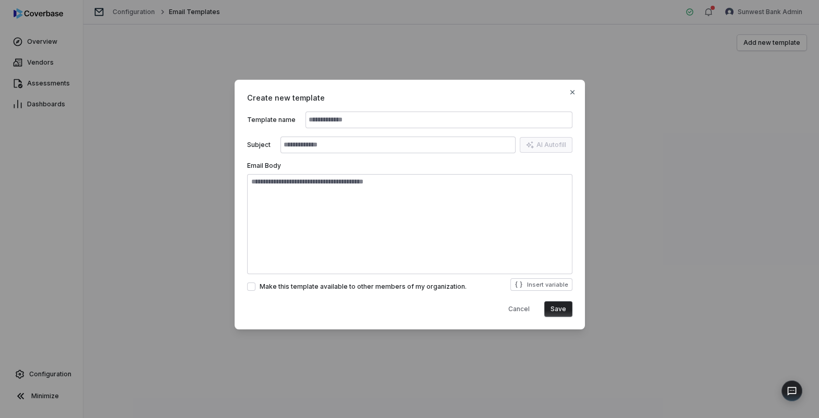
click at [487, 119] on input "text" at bounding box center [439, 120] width 267 height 17
click at [396, 124] on input "**********" at bounding box center [439, 120] width 267 height 17
type input "**********"
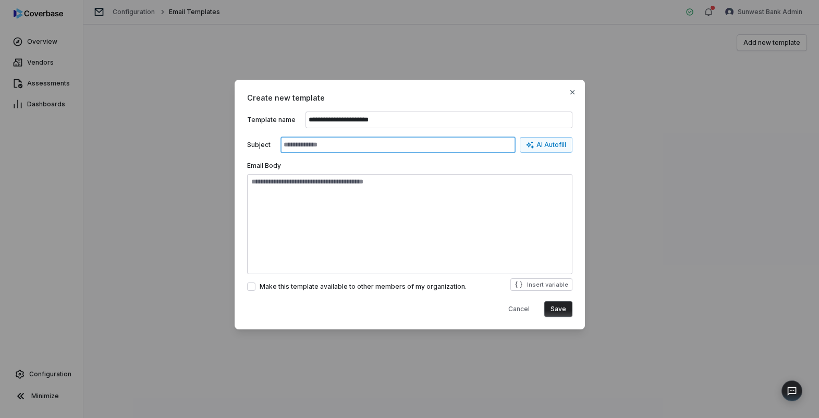
click at [393, 146] on input "text" at bounding box center [398, 145] width 235 height 17
paste input "**********"
type input "**********"
click at [510, 162] on div "Email Body" at bounding box center [409, 166] width 325 height 8
click at [536, 144] on div "AI Autofill" at bounding box center [546, 145] width 40 height 8
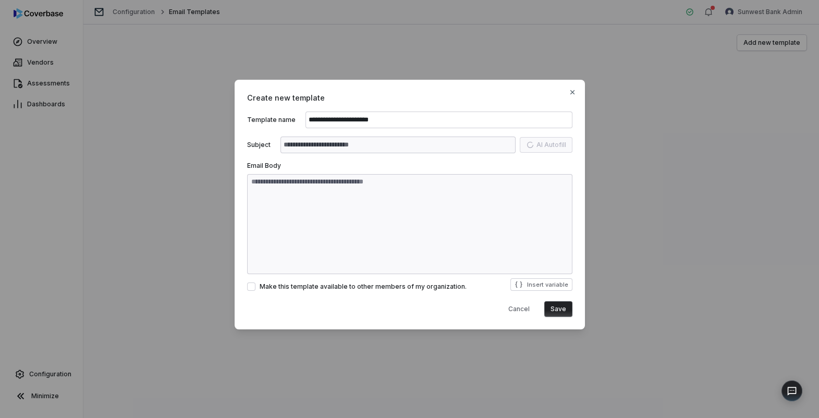
type input "**********"
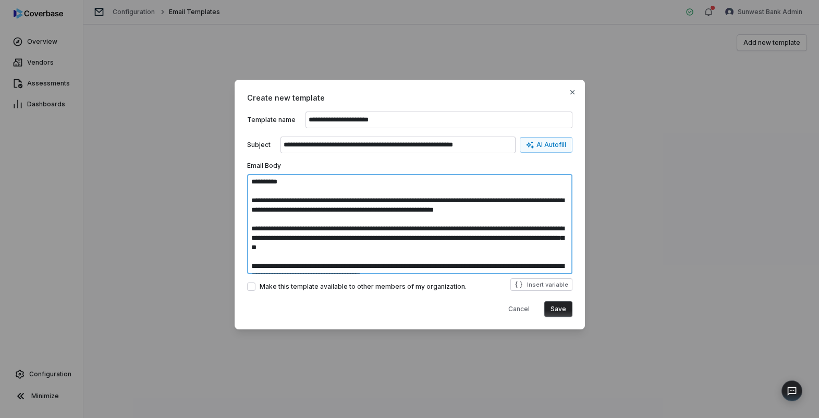
click at [271, 182] on textarea "**********" at bounding box center [409, 224] width 325 height 100
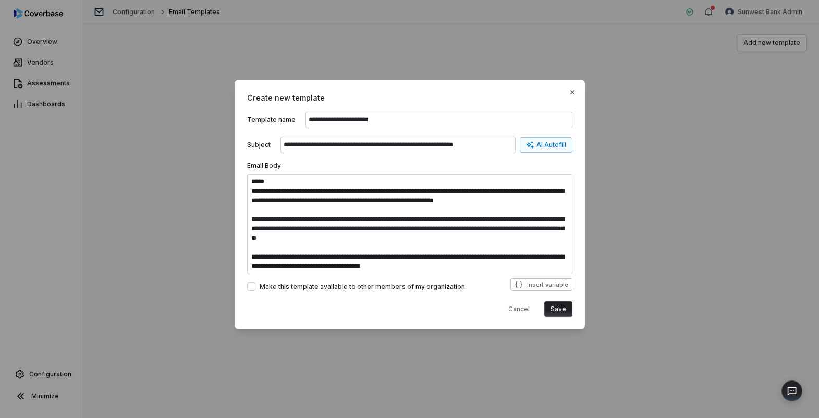
click at [529, 286] on button "Insert variable" at bounding box center [542, 285] width 62 height 13
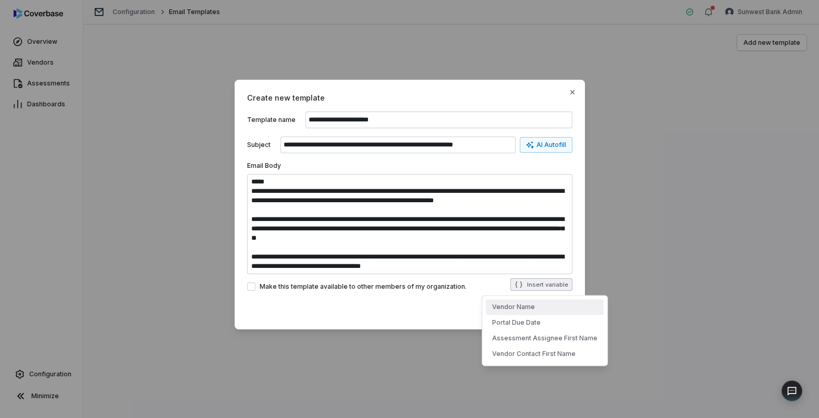
click at [524, 310] on button "Vendor Name" at bounding box center [545, 307] width 118 height 16
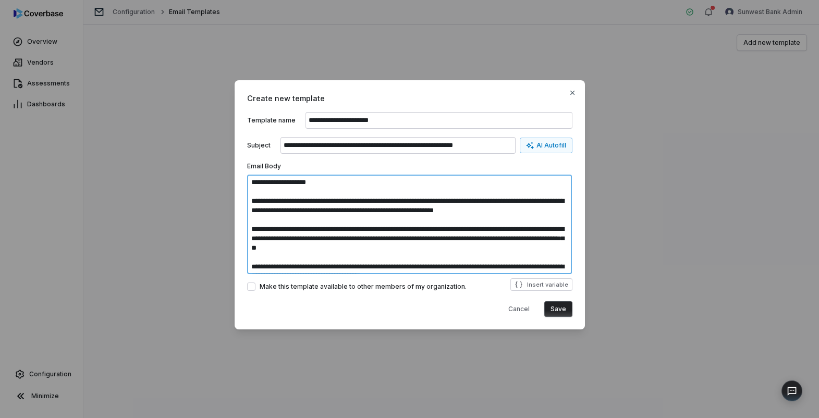
click at [387, 228] on textarea "**********" at bounding box center [409, 225] width 325 height 100
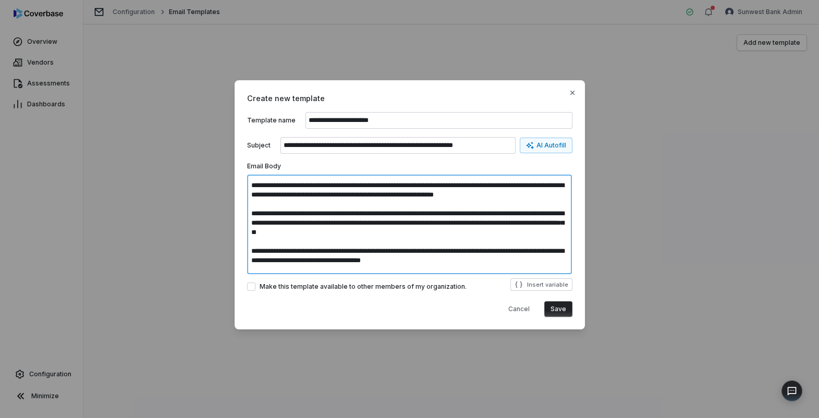
scroll to position [21, 0]
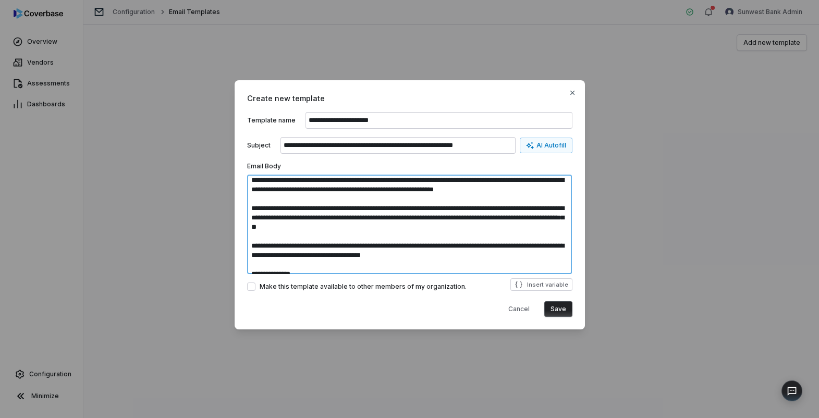
click at [405, 219] on textarea "**********" at bounding box center [409, 225] width 325 height 100
drag, startPoint x: 446, startPoint y: 208, endPoint x: 238, endPoint y: 210, distance: 207.6
click at [238, 210] on div "**********" at bounding box center [410, 205] width 351 height 250
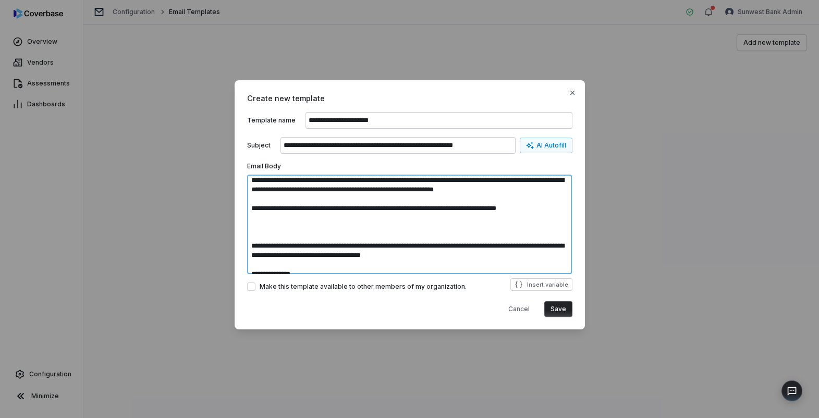
click at [297, 223] on textarea "**********" at bounding box center [409, 225] width 325 height 100
click at [299, 216] on textarea "**********" at bounding box center [409, 225] width 325 height 100
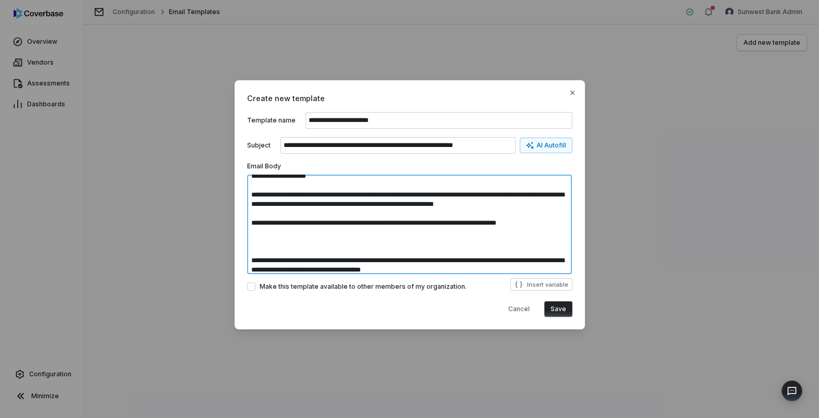
scroll to position [0, 0]
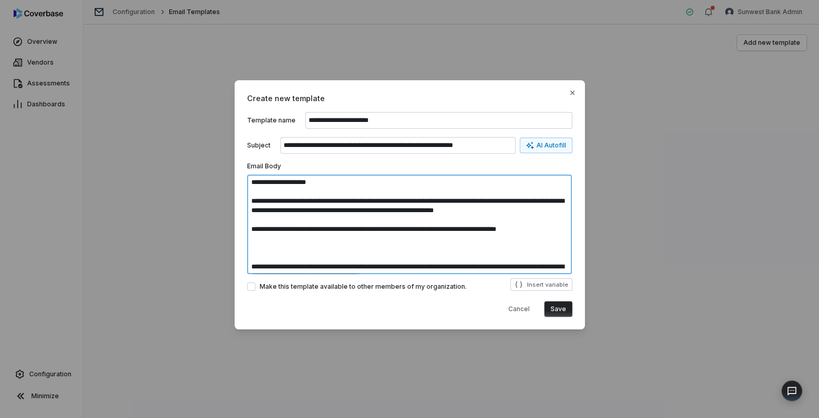
click at [374, 228] on textarea "**********" at bounding box center [409, 225] width 325 height 100
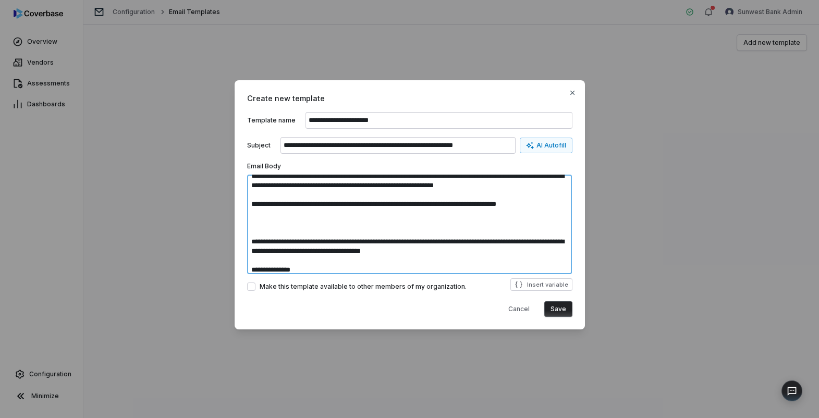
scroll to position [28, 0]
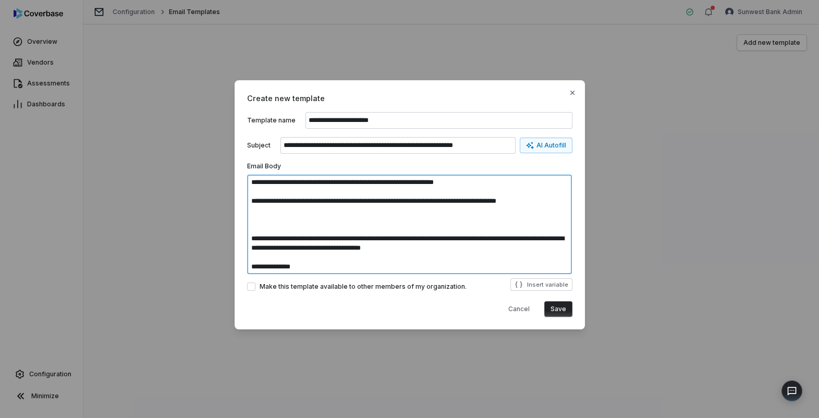
click at [395, 260] on textarea "**********" at bounding box center [409, 225] width 325 height 100
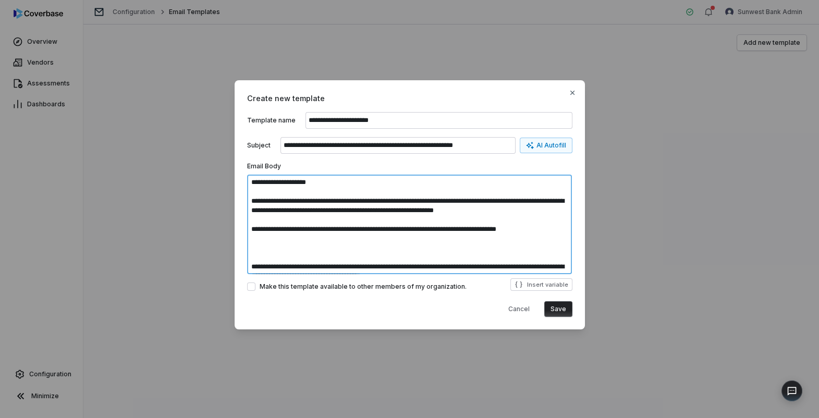
click at [398, 239] on textarea "**********" at bounding box center [409, 225] width 325 height 100
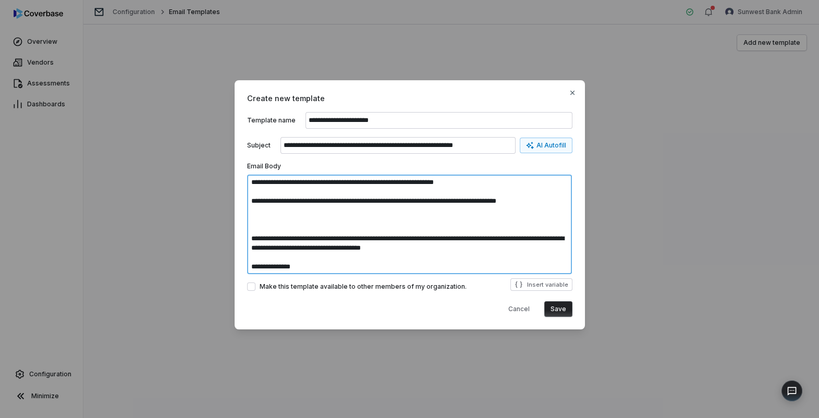
click at [471, 248] on textarea "**********" at bounding box center [409, 225] width 325 height 100
click at [480, 249] on textarea "**********" at bounding box center [409, 225] width 325 height 100
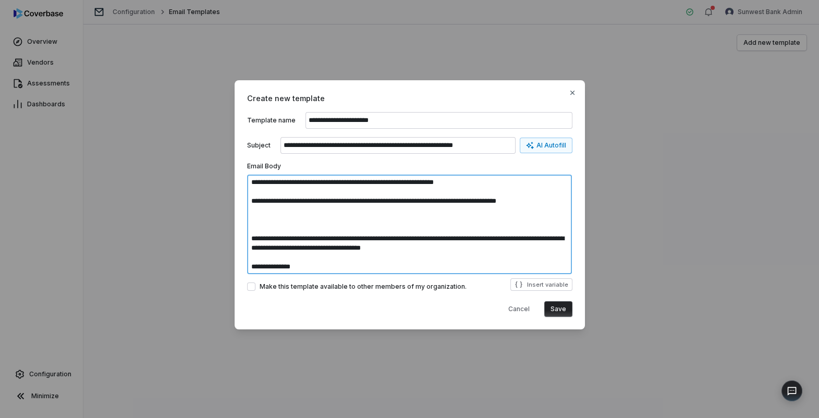
click at [320, 265] on textarea "**********" at bounding box center [409, 225] width 325 height 100
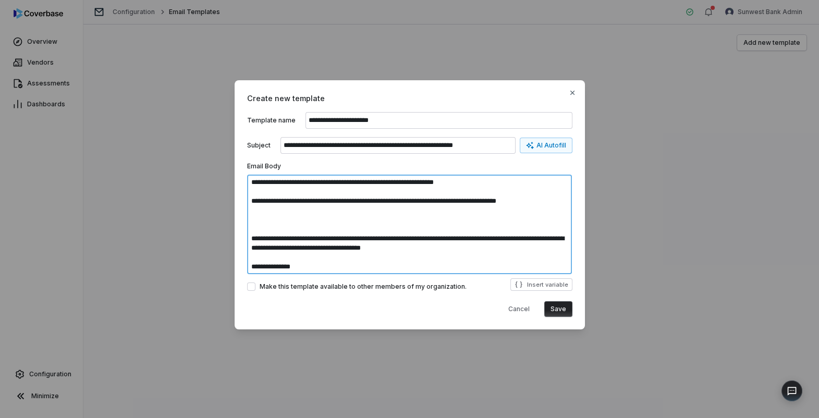
click at [456, 220] on textarea "**********" at bounding box center [409, 225] width 325 height 100
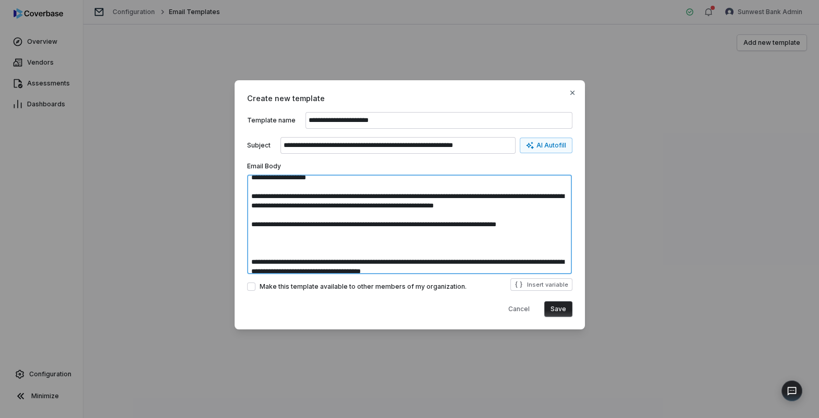
scroll to position [0, 0]
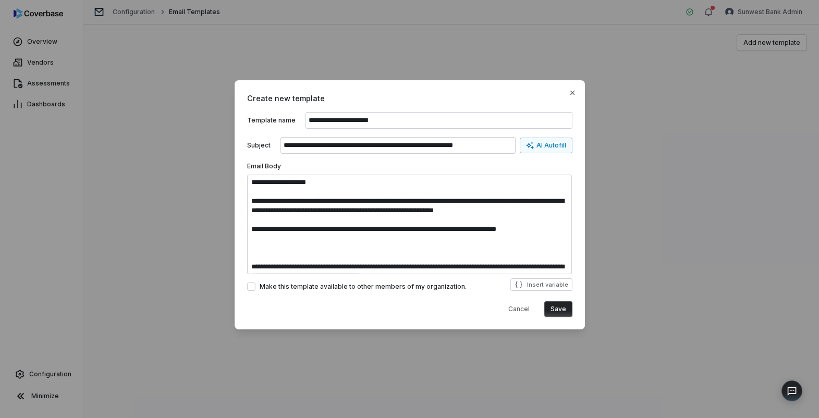
click at [330, 287] on span "Make this template available to other members of my organization." at bounding box center [363, 287] width 207 height 8
click at [256, 287] on button "Make this template available to other members of my organization." at bounding box center [251, 287] width 8 height 8
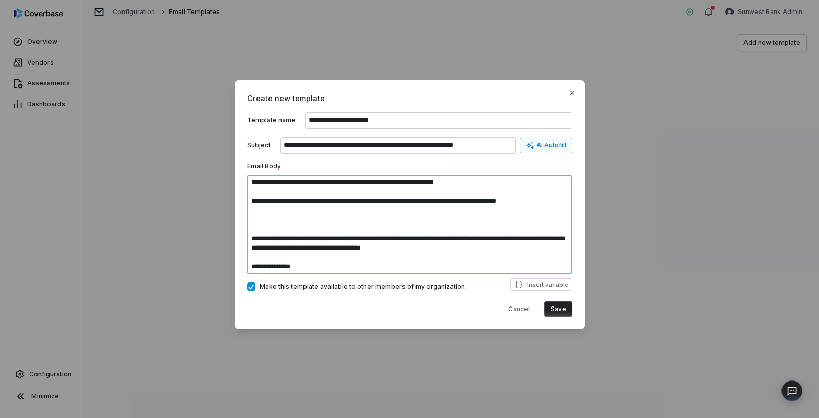
click at [403, 211] on textarea "**********" at bounding box center [409, 225] width 325 height 100
click at [379, 227] on textarea "**********" at bounding box center [409, 225] width 325 height 100
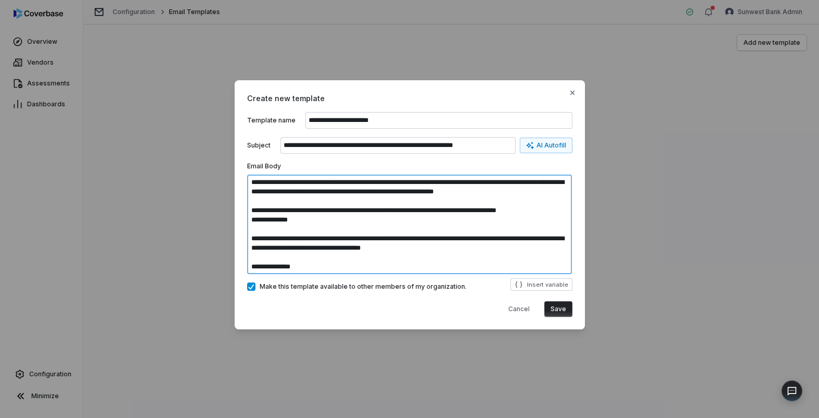
scroll to position [19, 0]
type textarea "**********"
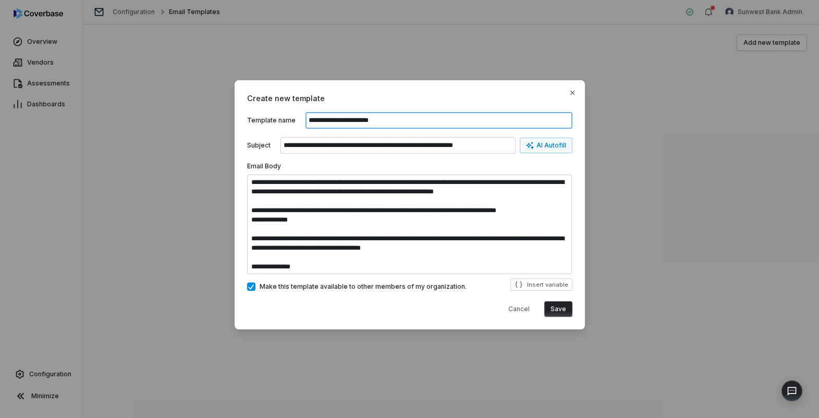
drag, startPoint x: 329, startPoint y: 121, endPoint x: 292, endPoint y: 119, distance: 37.1
click at [292, 119] on div "**********" at bounding box center [409, 120] width 325 height 17
type input "**********"
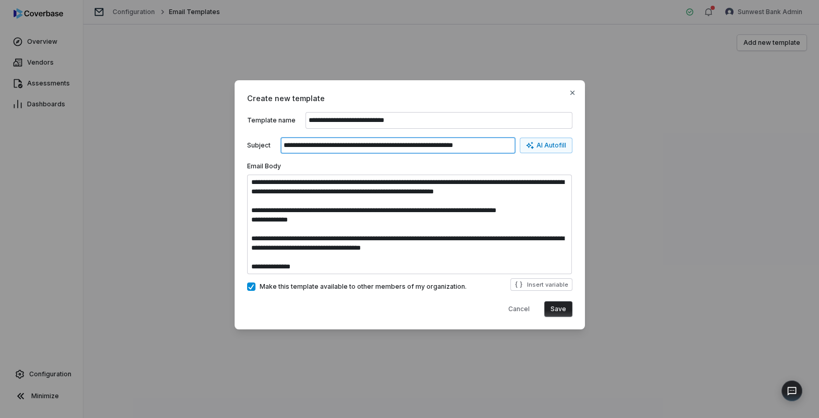
drag, startPoint x: 362, startPoint y: 146, endPoint x: 273, endPoint y: 143, distance: 89.2
click at [273, 143] on div "**********" at bounding box center [409, 145] width 325 height 17
click at [386, 149] on input "**********" at bounding box center [398, 145] width 235 height 17
type input "**********"
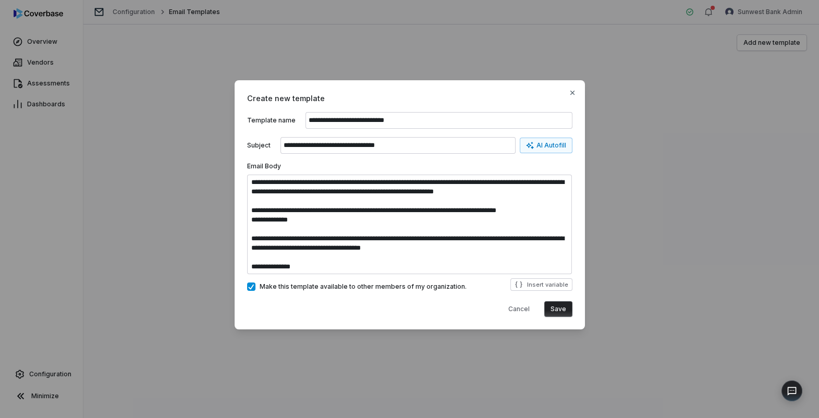
click at [416, 161] on div "**********" at bounding box center [409, 208] width 325 height 142
click at [561, 310] on button "Save" at bounding box center [559, 309] width 28 height 16
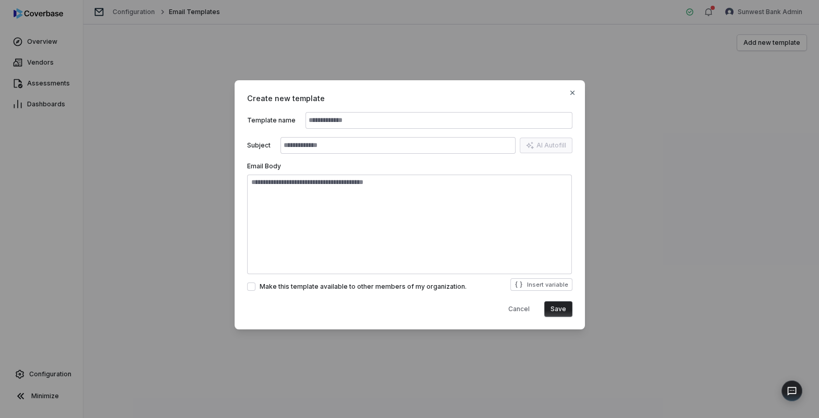
scroll to position [0, 0]
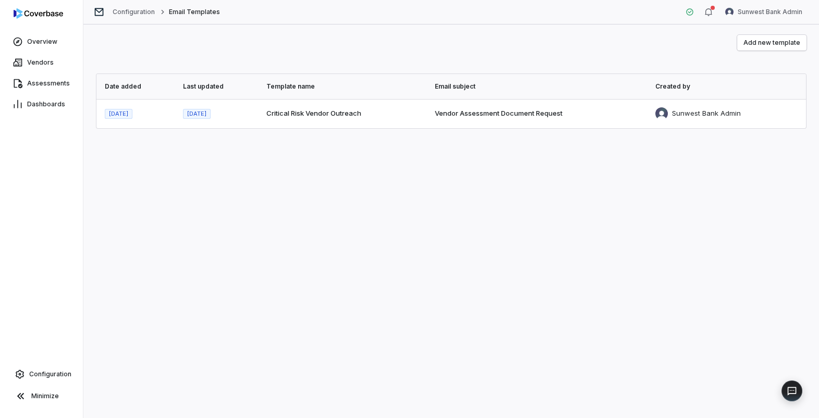
click at [576, 226] on div "Add new template Date added Last updated Template name Email subject Created by…" at bounding box center [451, 222] width 736 height 394
